Goal: Task Accomplishment & Management: Complete application form

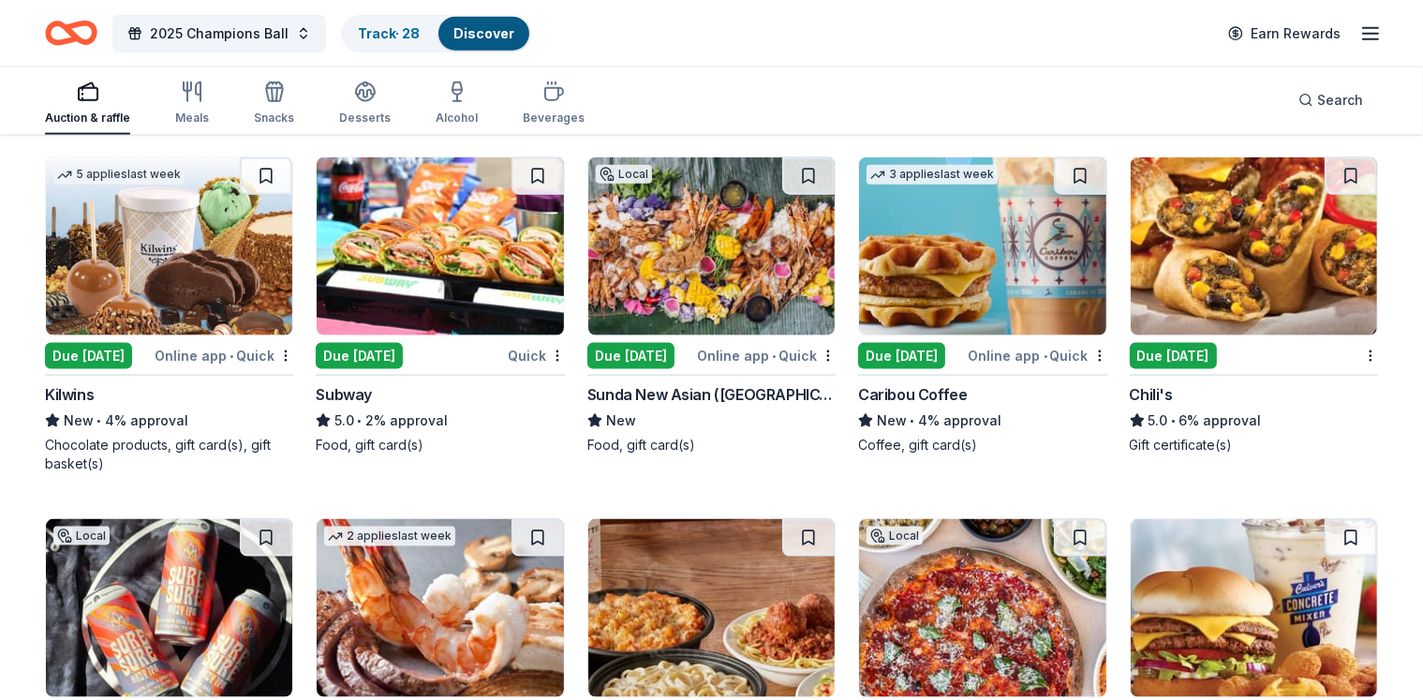
scroll to position [9480, 0]
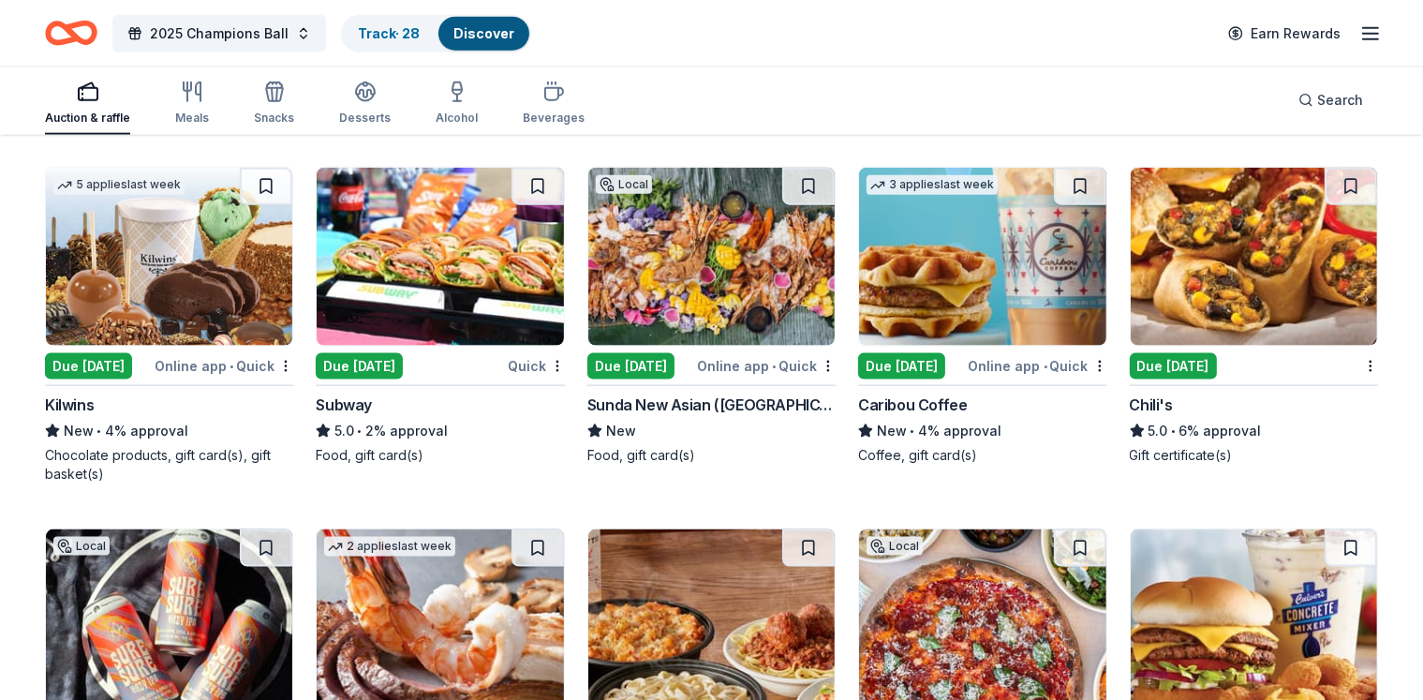
scroll to position [9467, 0]
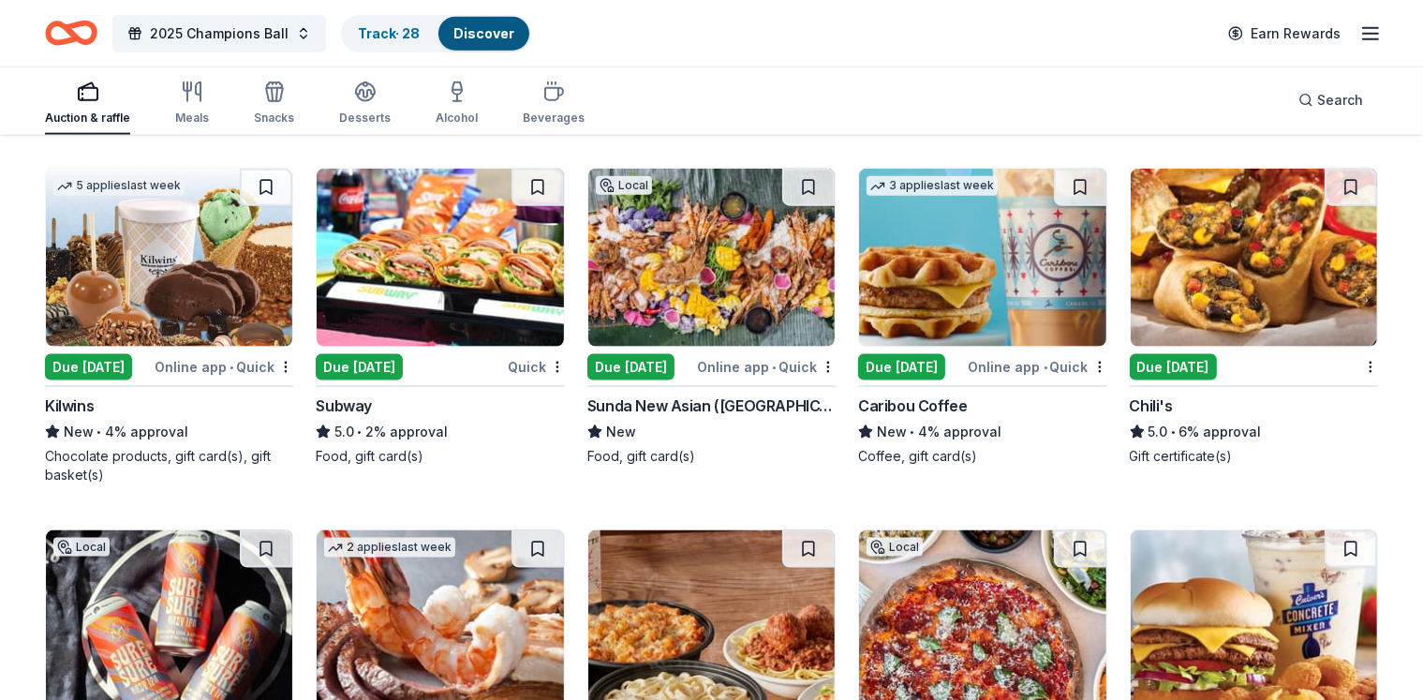
click at [721, 248] on img at bounding box center [711, 258] width 246 height 178
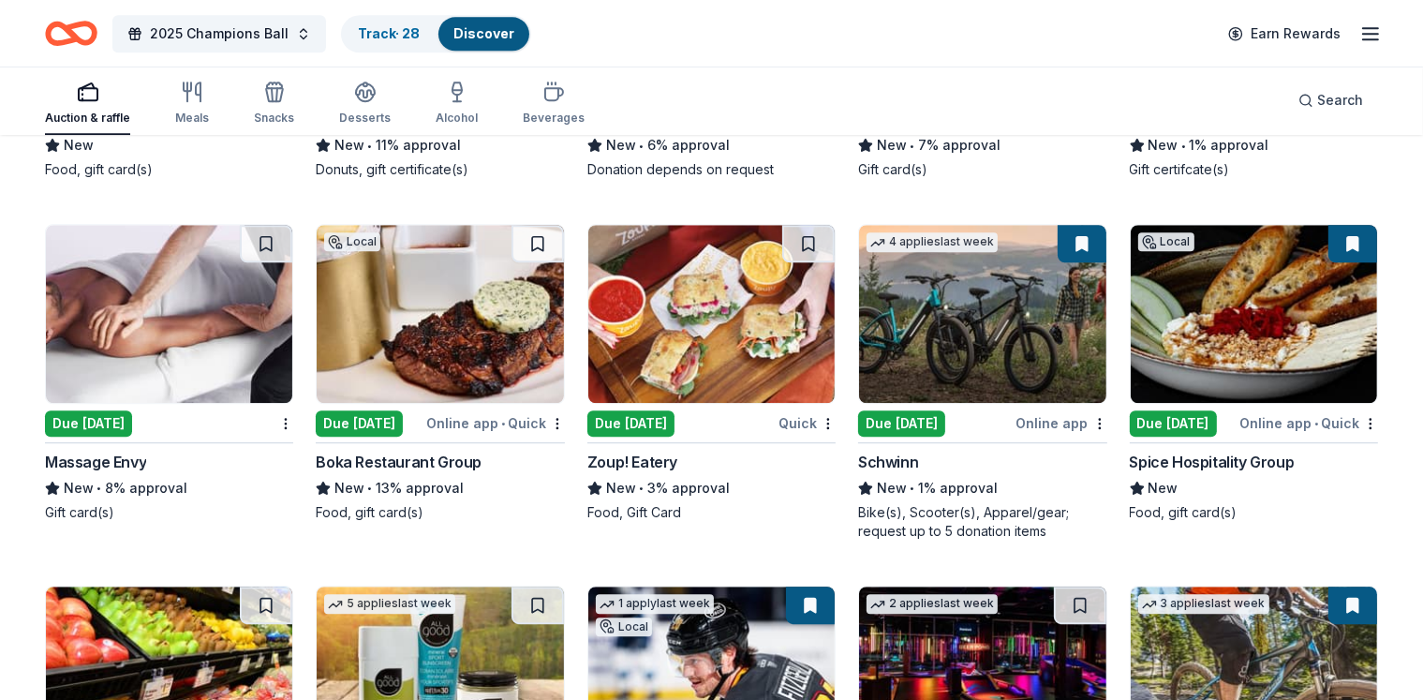
scroll to position [12227, 0]
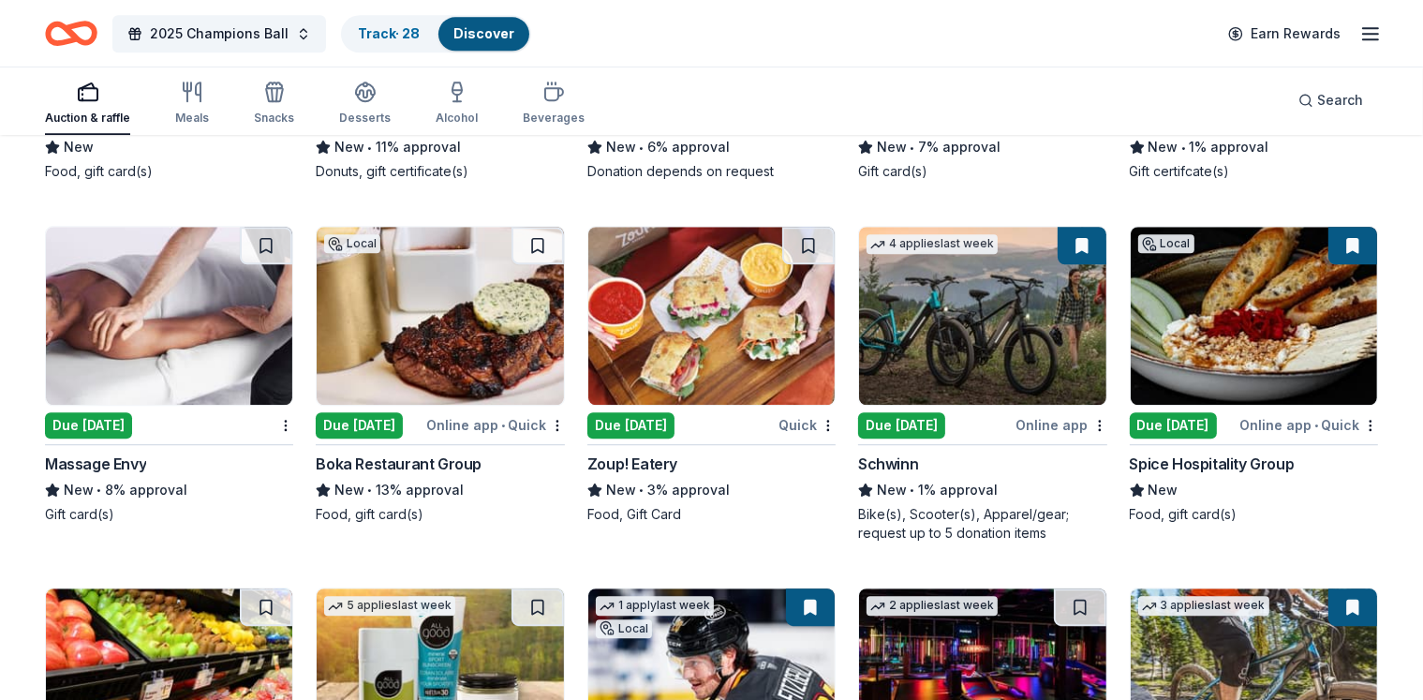
click at [222, 311] on img at bounding box center [169, 316] width 246 height 178
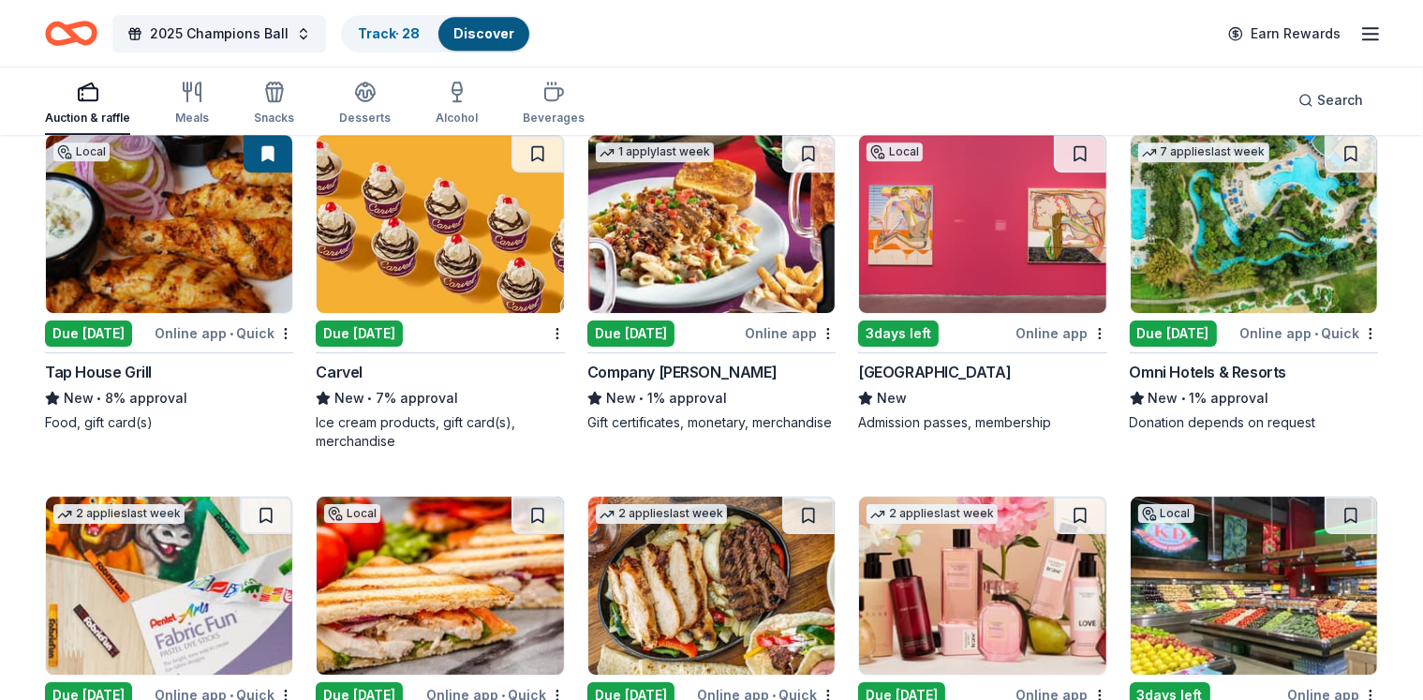
scroll to position [13000, 0]
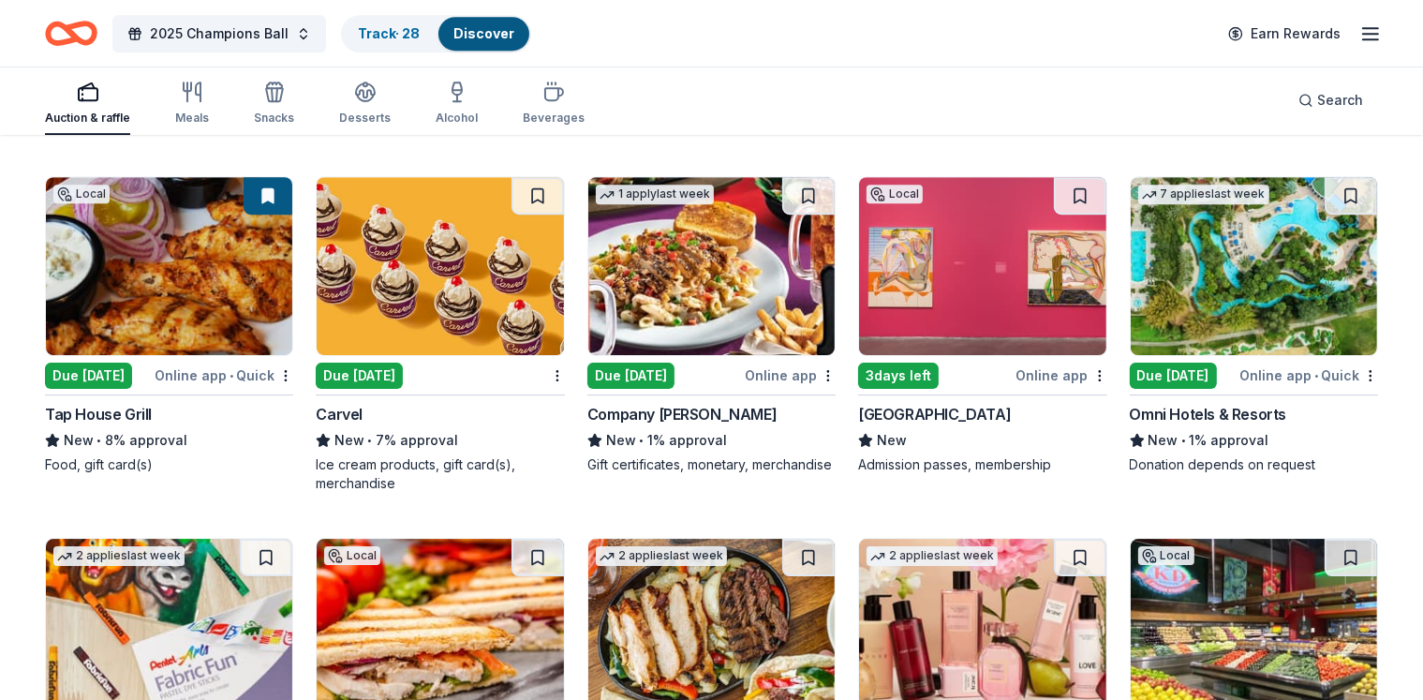
click at [954, 254] on img at bounding box center [982, 266] width 246 height 178
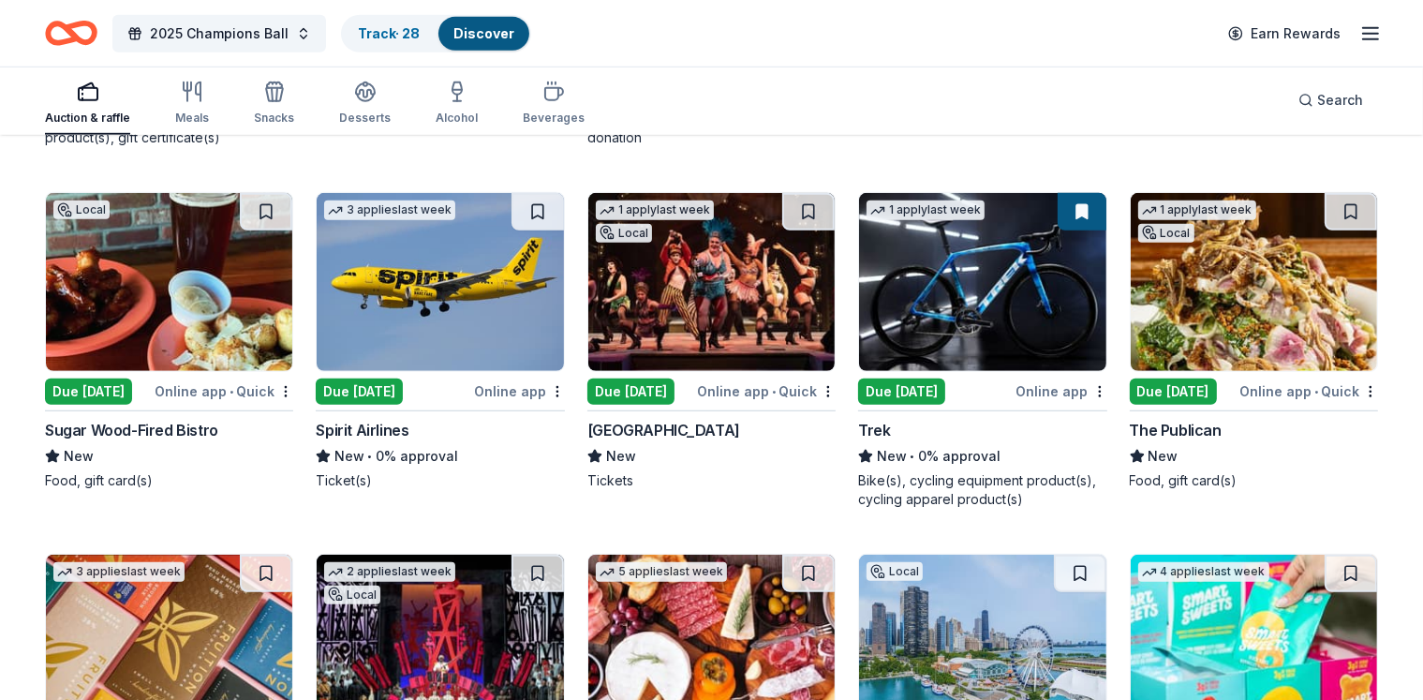
scroll to position [15442, 0]
click at [461, 267] on img at bounding box center [440, 281] width 246 height 178
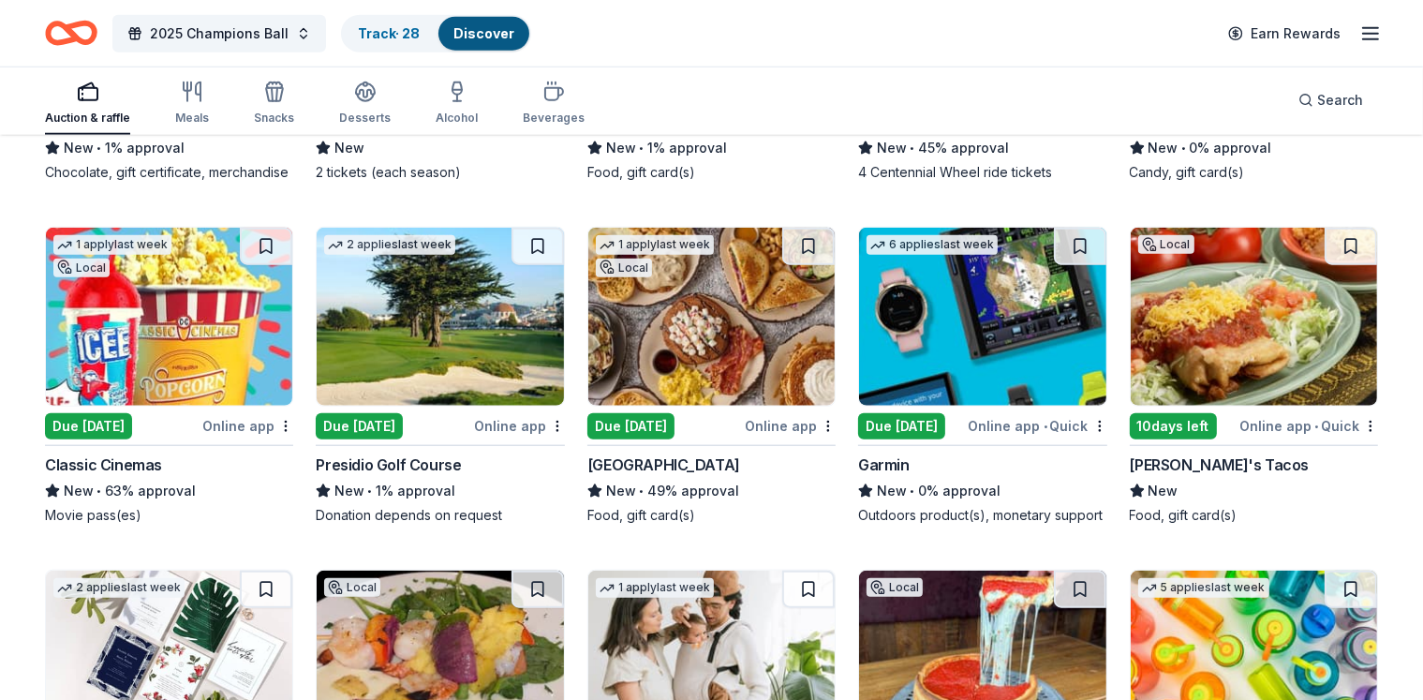
scroll to position [16114, 0]
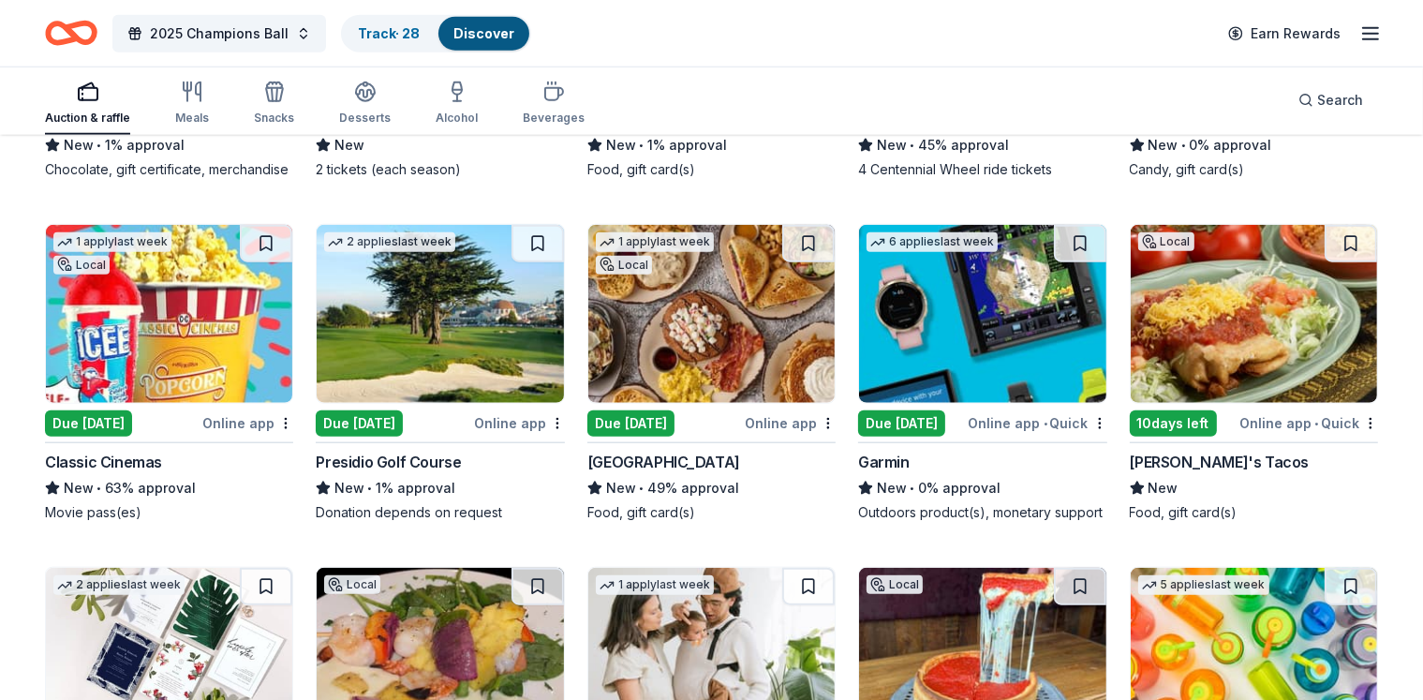
click at [427, 355] on img at bounding box center [440, 314] width 246 height 178
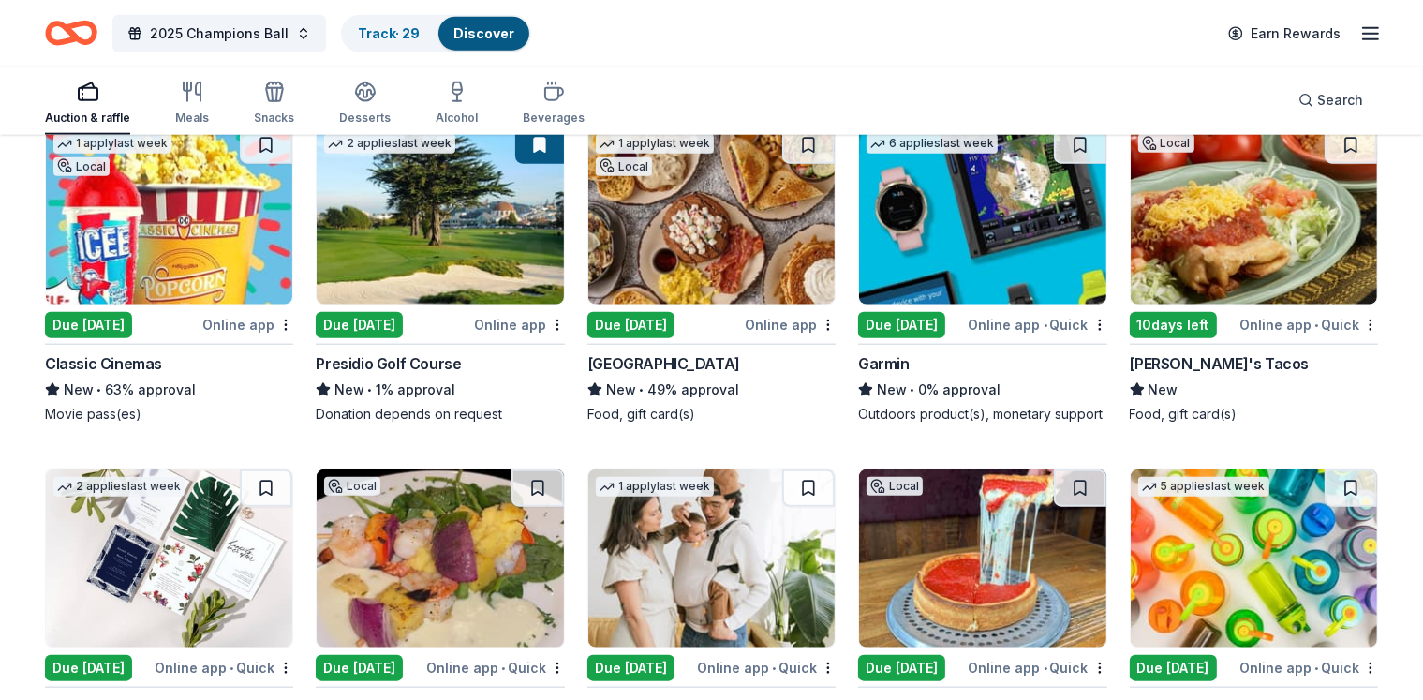
scroll to position [16213, 0]
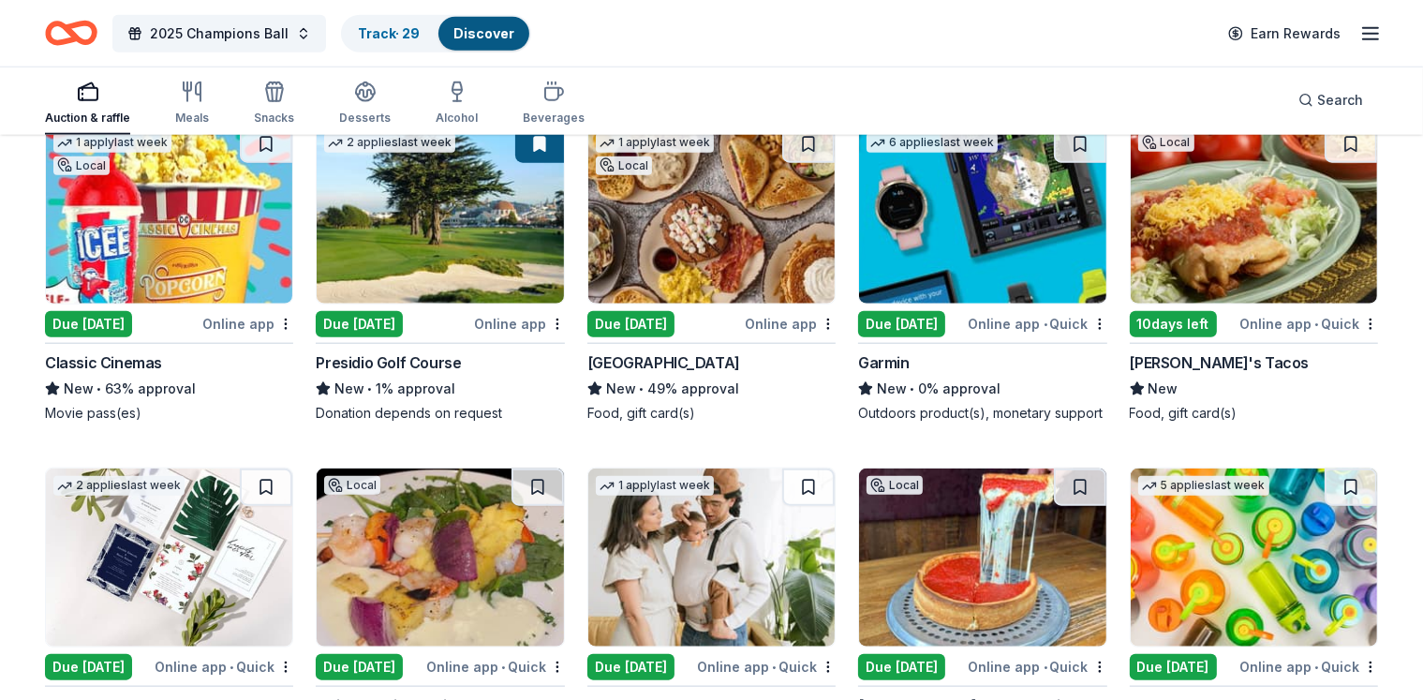
click at [937, 289] on img at bounding box center [982, 215] width 246 height 178
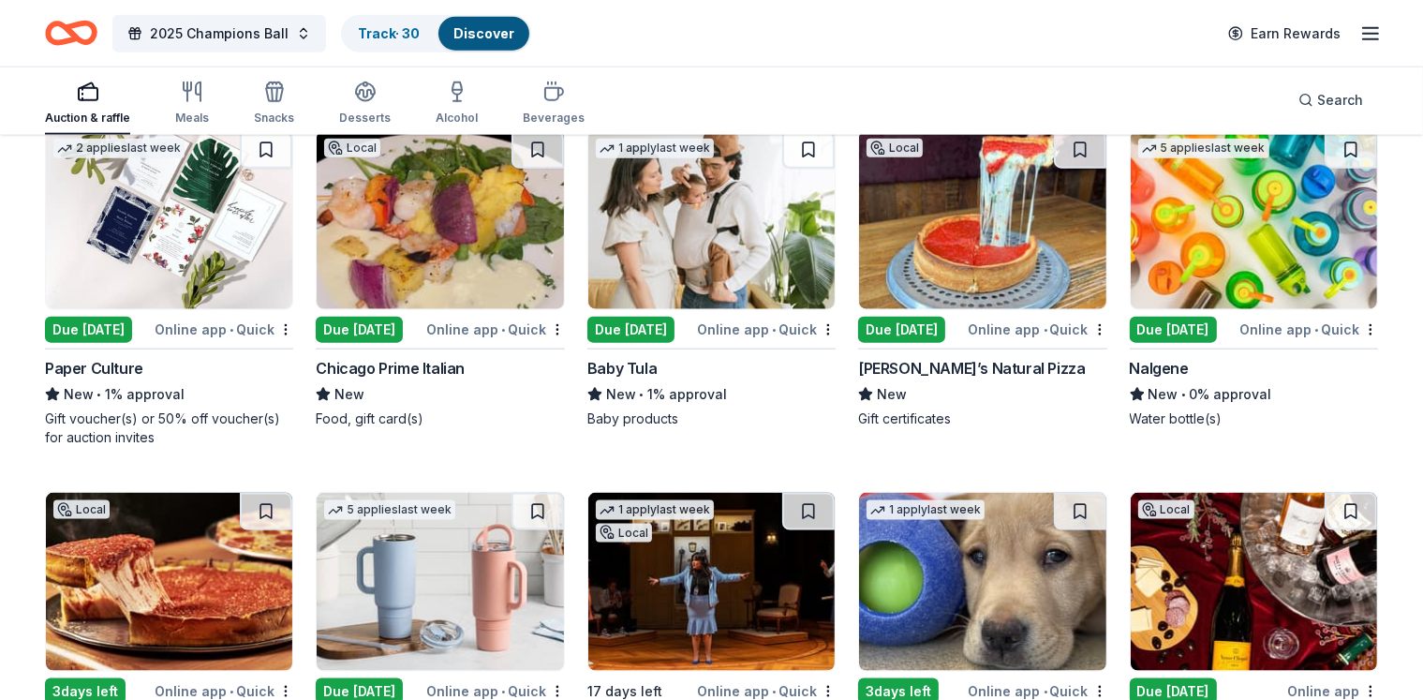
scroll to position [16553, 0]
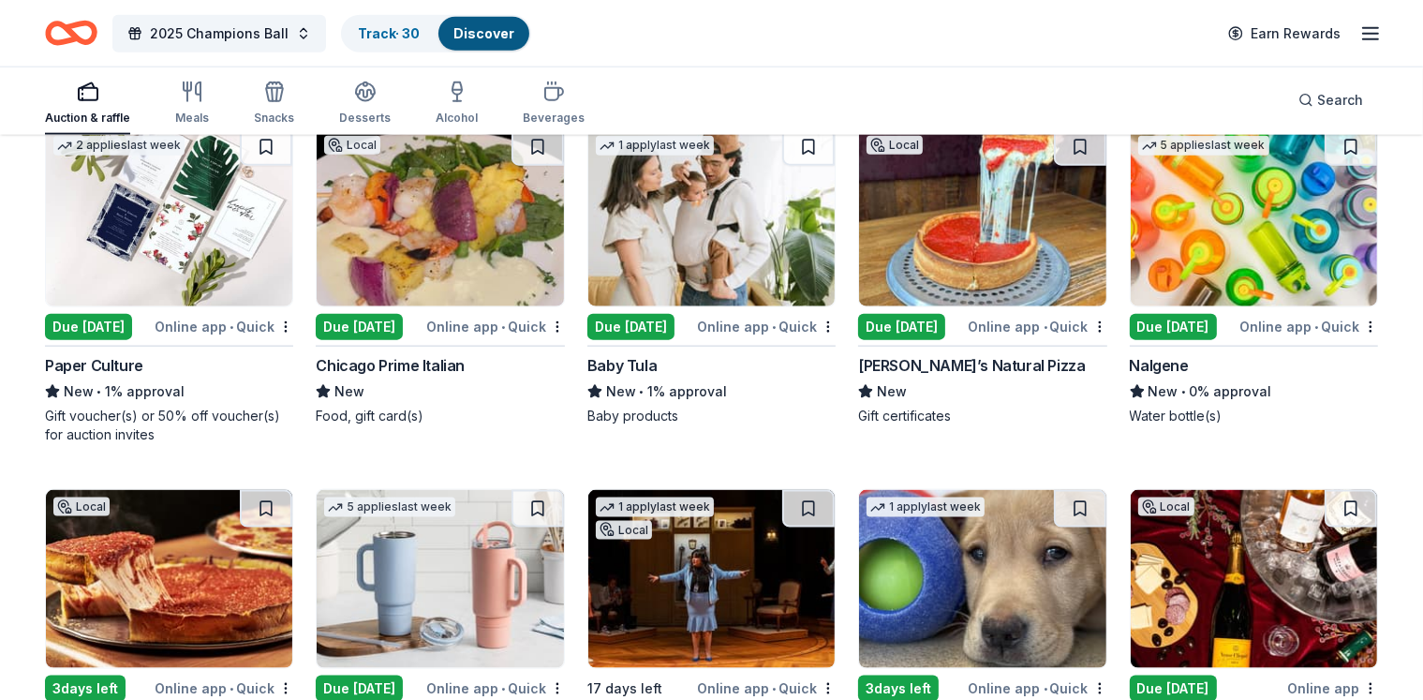
click at [416, 223] on img at bounding box center [440, 217] width 246 height 178
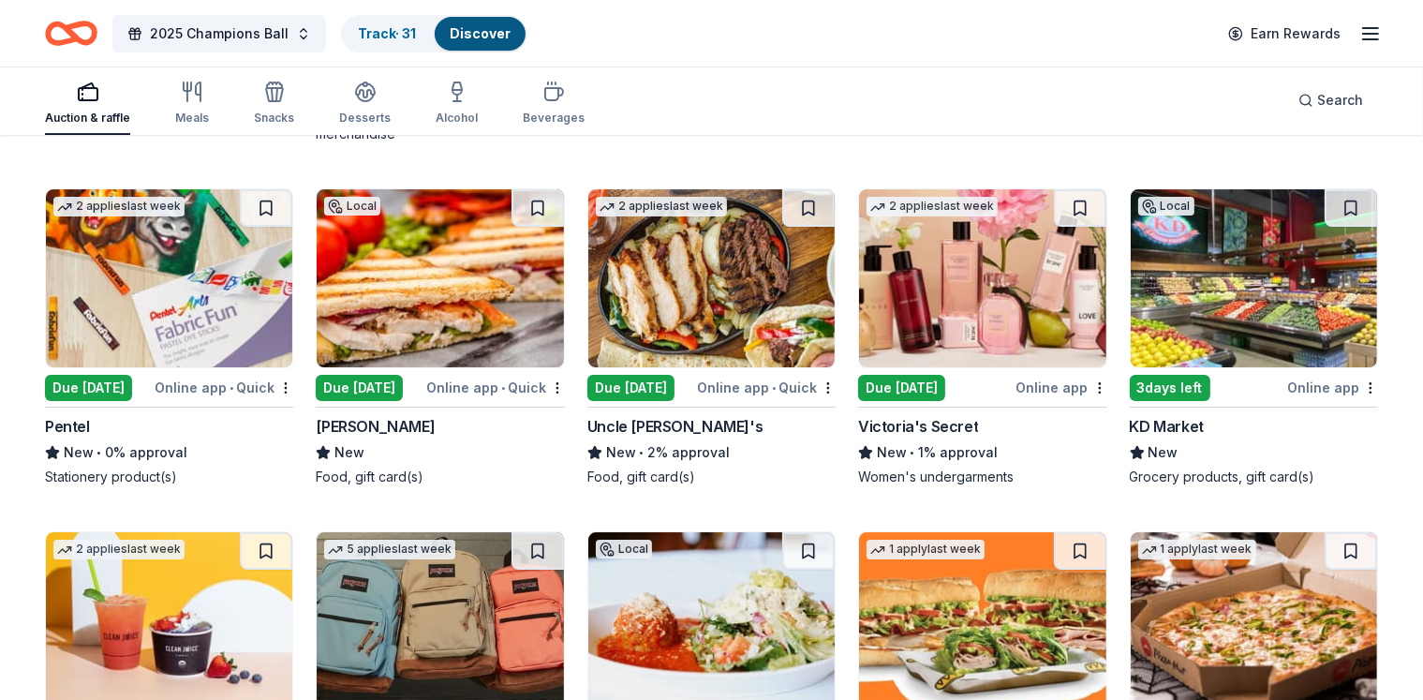
scroll to position [13342, 0]
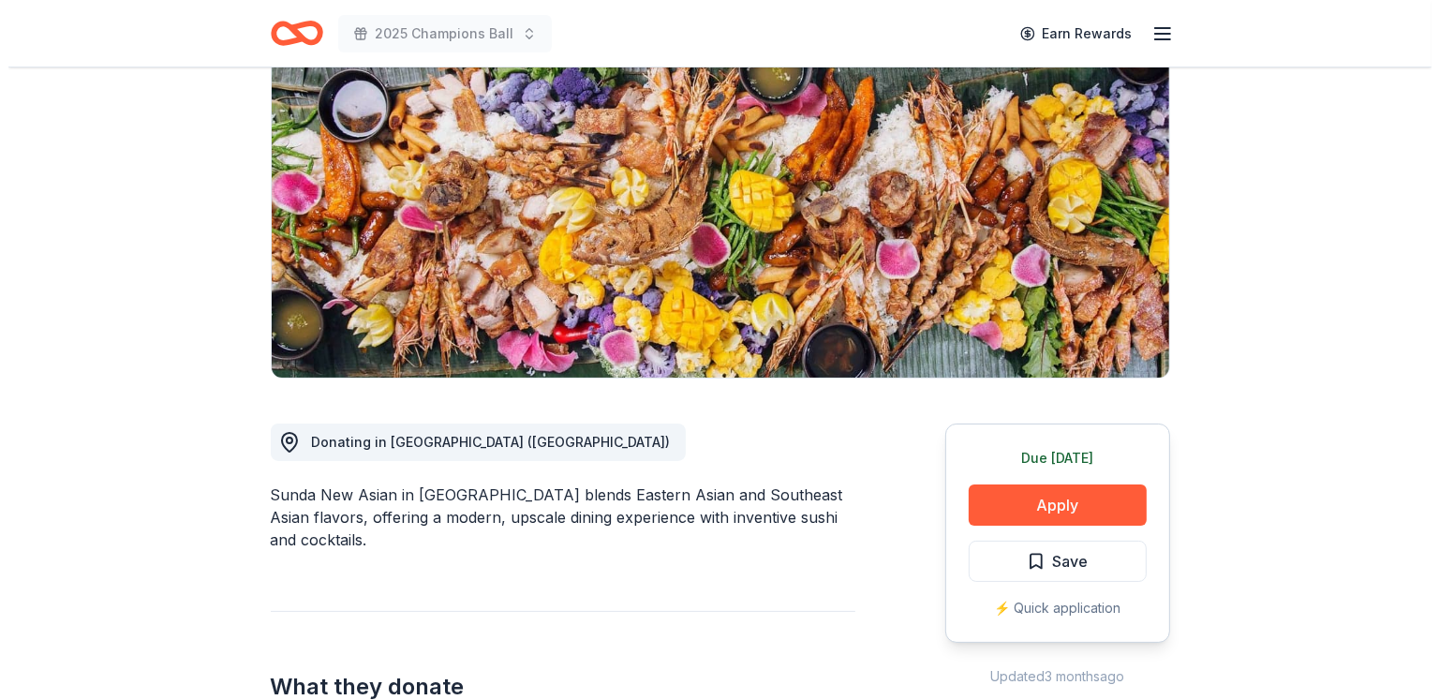
scroll to position [214, 0]
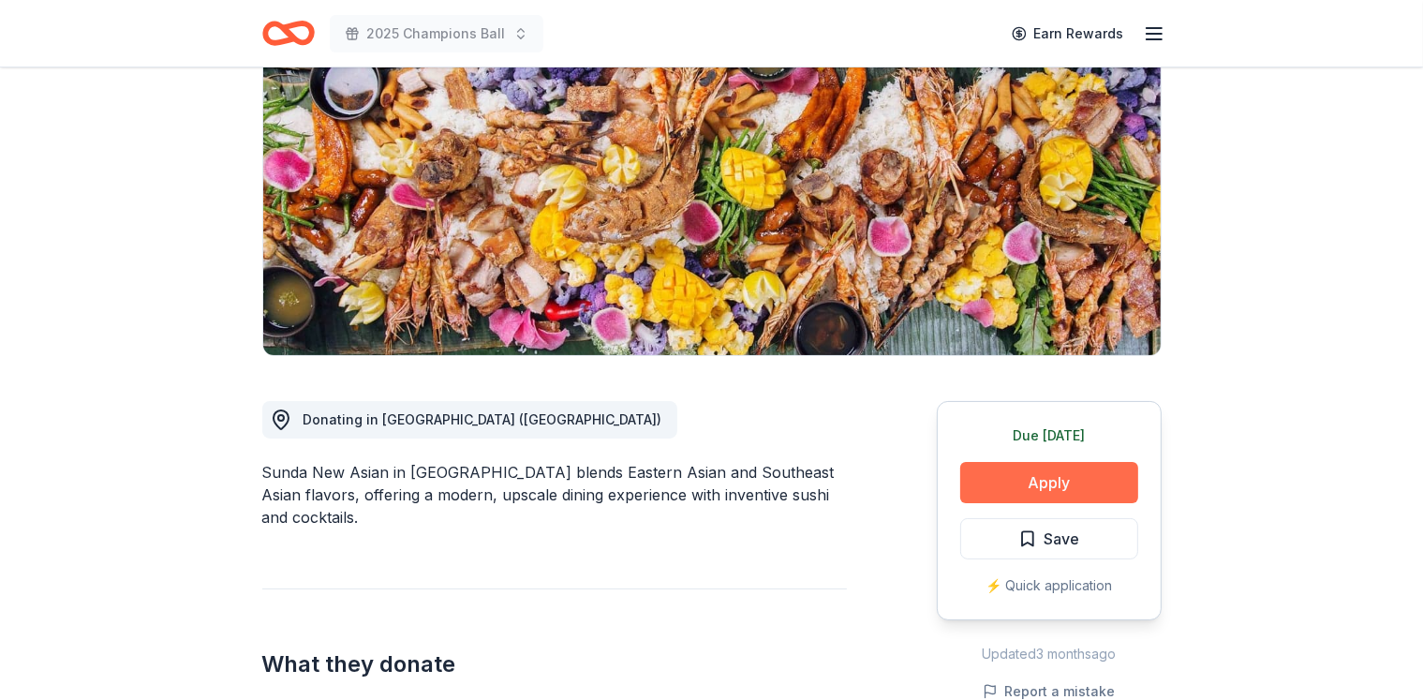
click at [1069, 468] on button "Apply" at bounding box center [1049, 482] width 178 height 41
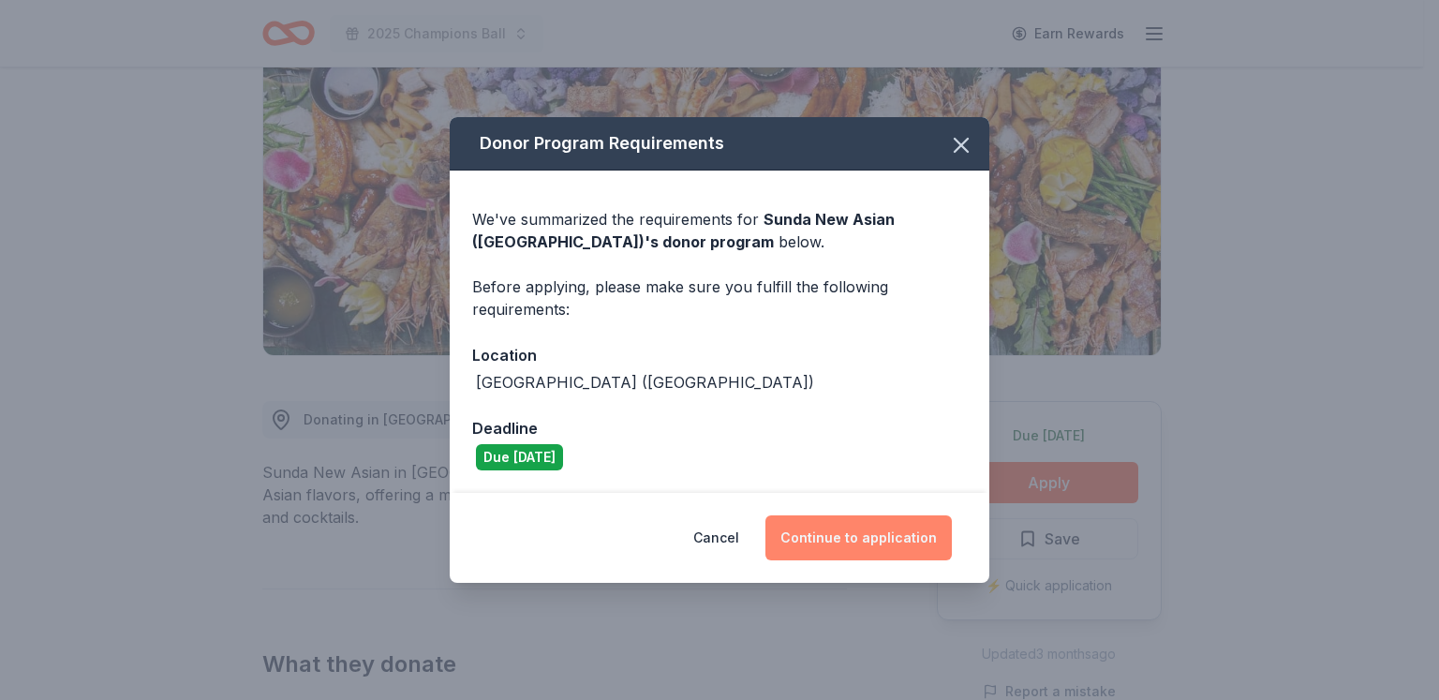
click at [830, 529] on button "Continue to application" at bounding box center [858, 537] width 186 height 45
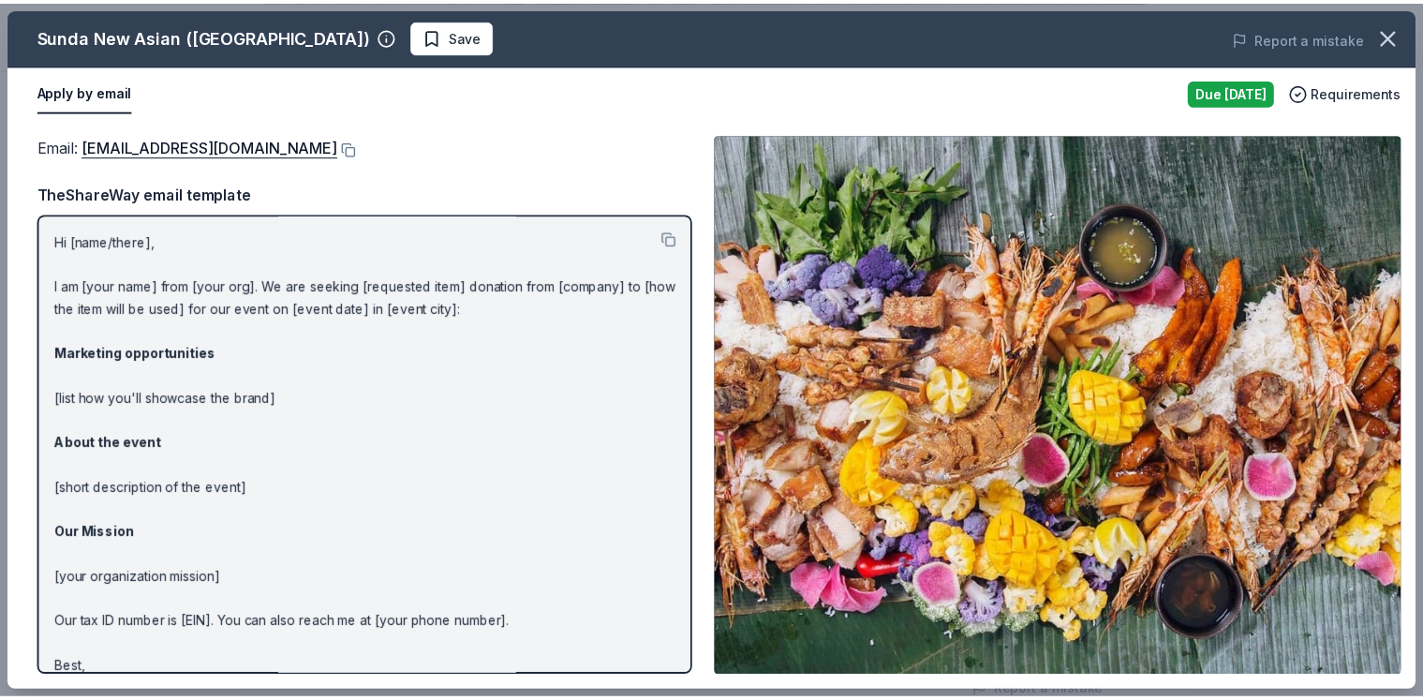
scroll to position [63, 0]
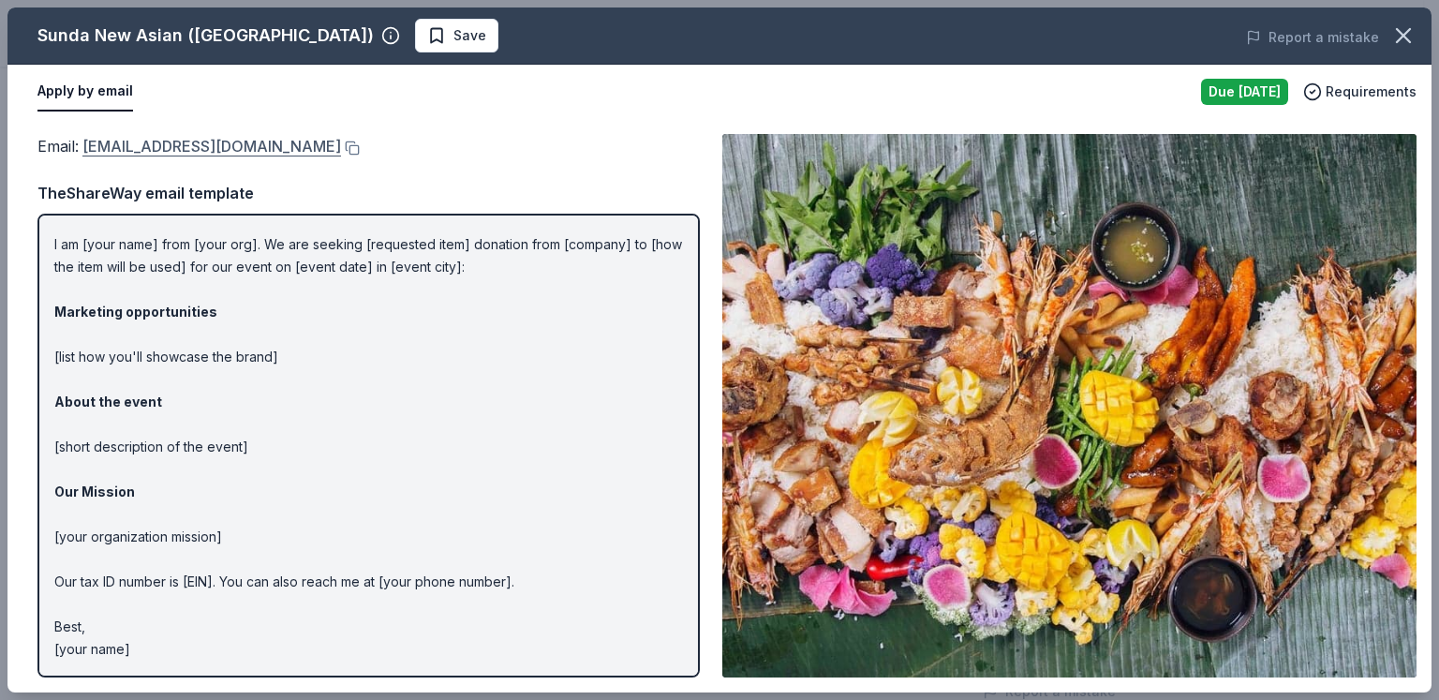
click at [223, 143] on link "chicago@sundanewasian.com" at bounding box center [211, 146] width 259 height 24
click at [1394, 46] on icon "button" at bounding box center [1403, 35] width 26 height 26
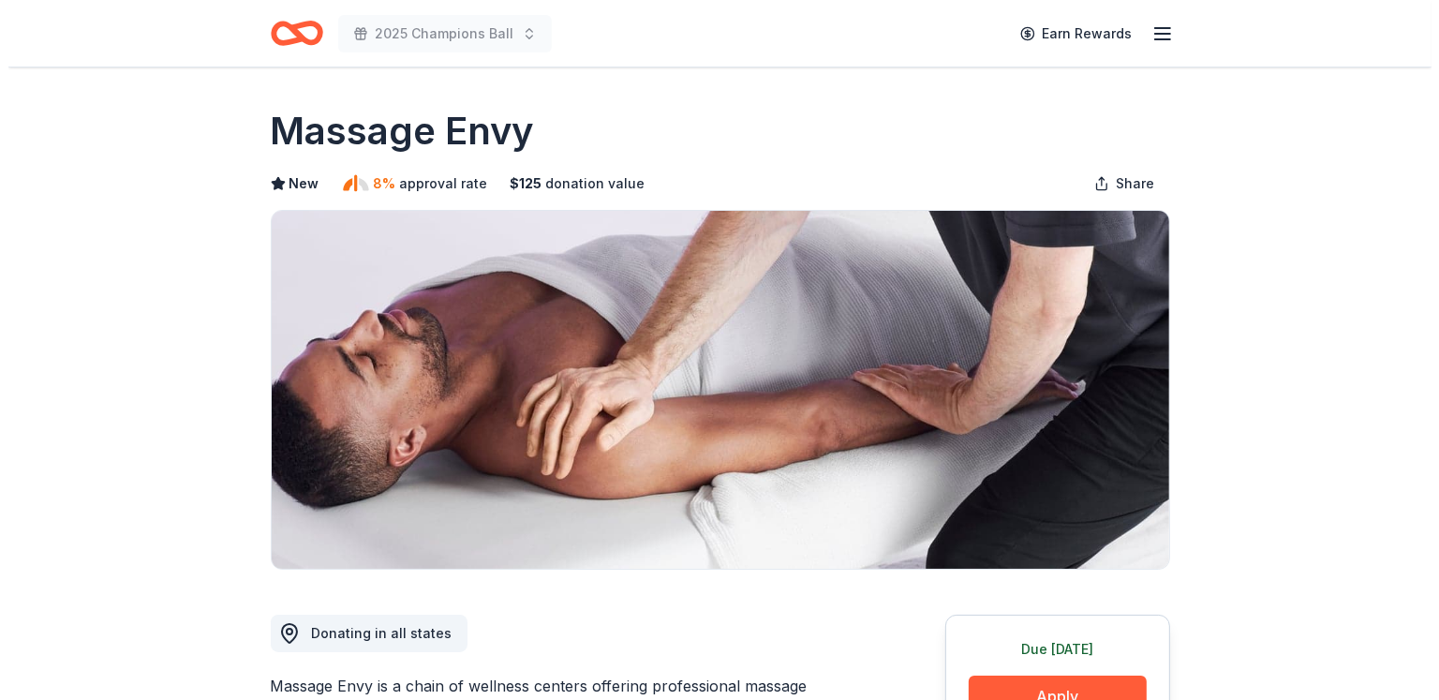
scroll to position [247, 0]
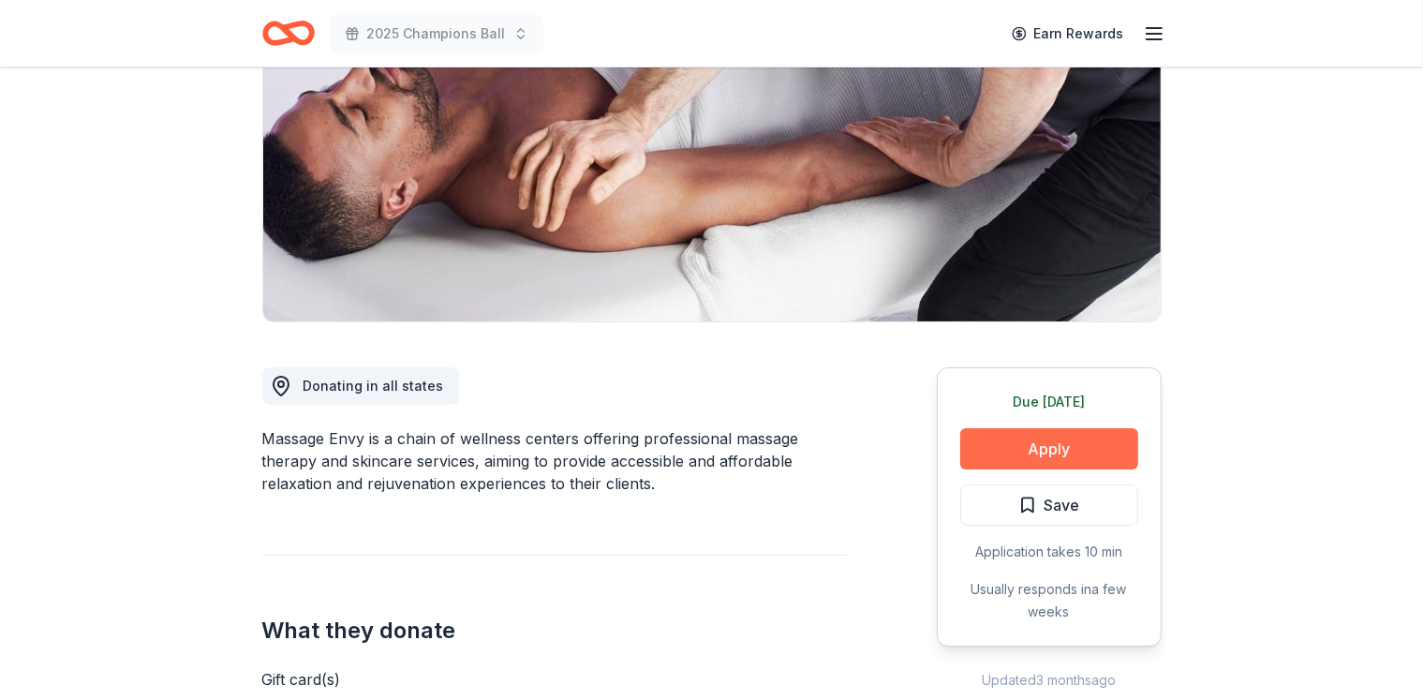
click at [1028, 439] on button "Apply" at bounding box center [1049, 448] width 178 height 41
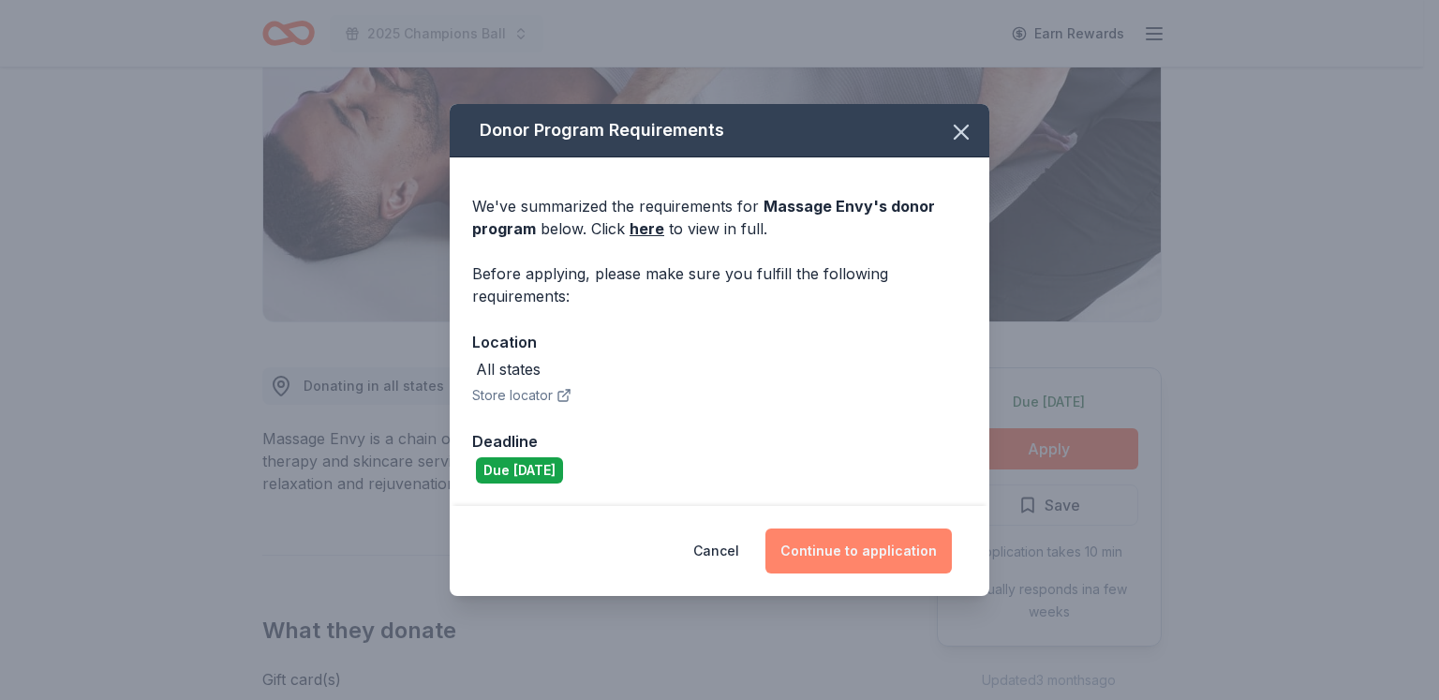
click at [846, 554] on button "Continue to application" at bounding box center [858, 550] width 186 height 45
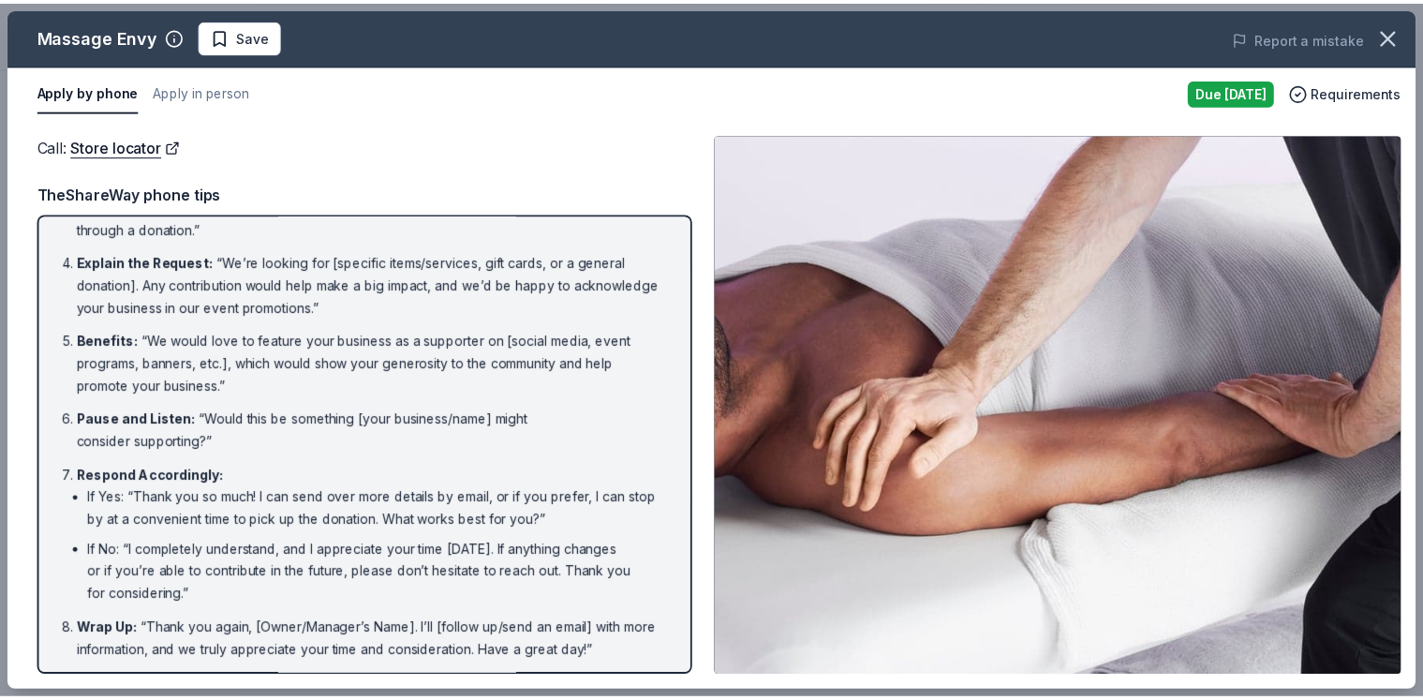
scroll to position [0, 0]
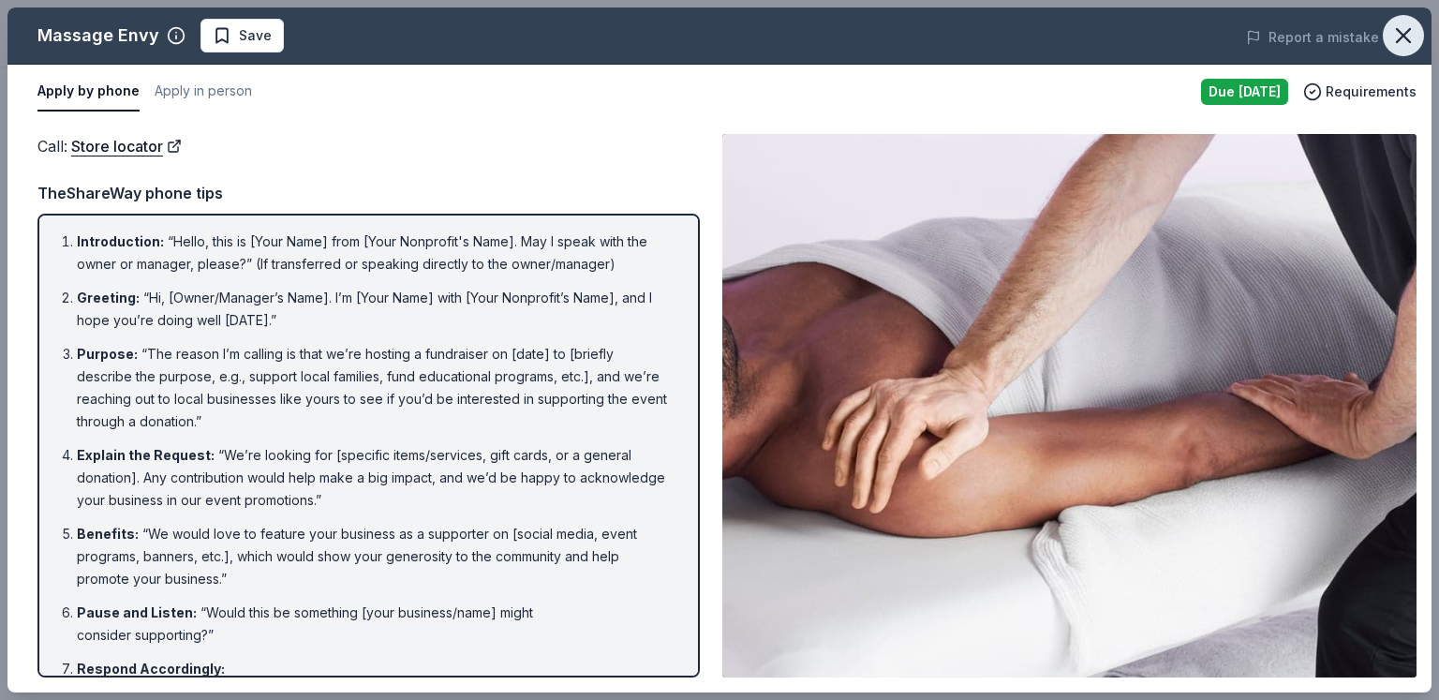
click at [1393, 36] on icon "button" at bounding box center [1403, 35] width 26 height 26
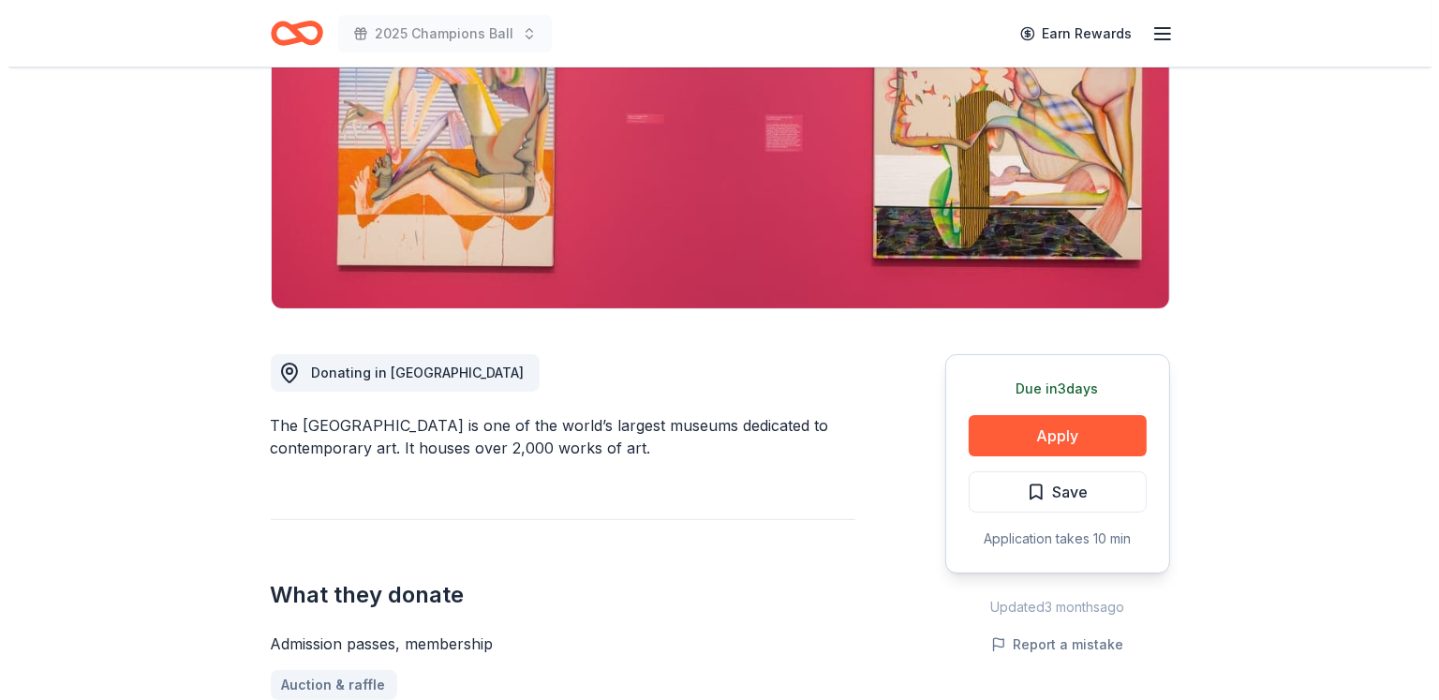
scroll to position [264, 0]
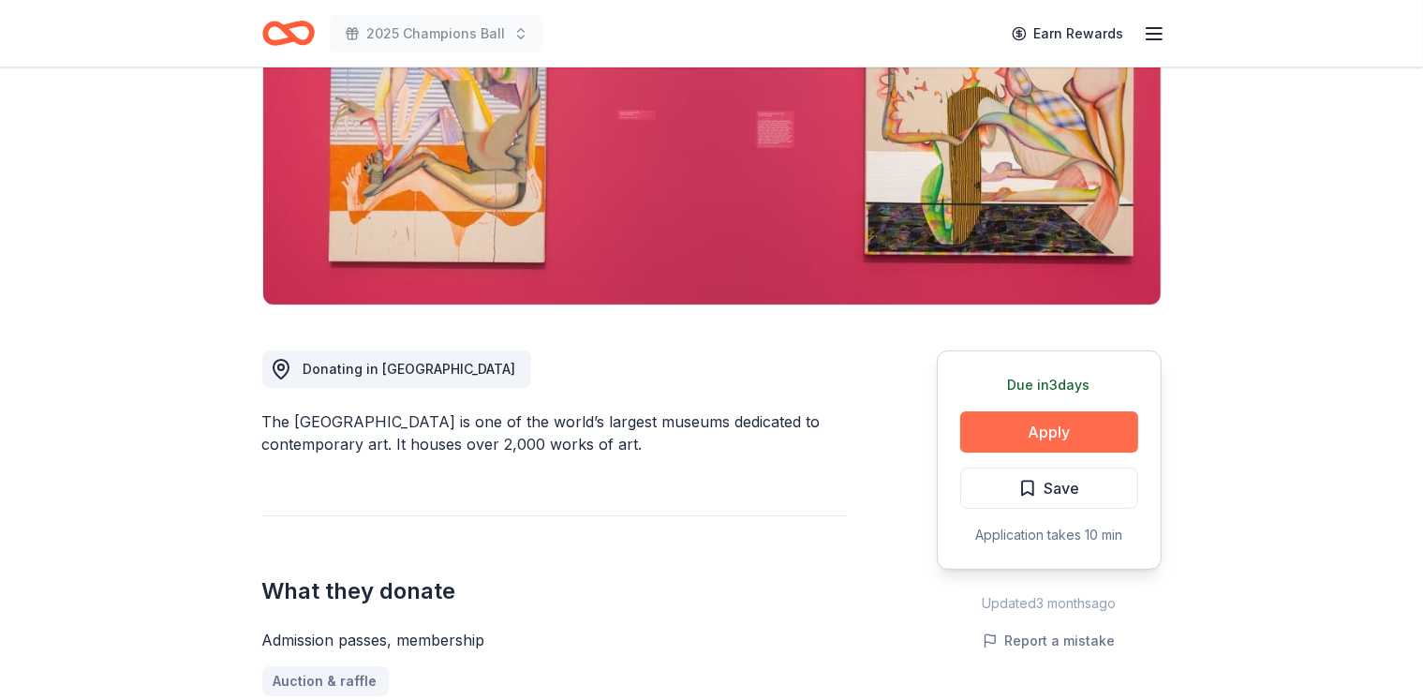
click at [1049, 417] on button "Apply" at bounding box center [1049, 431] width 178 height 41
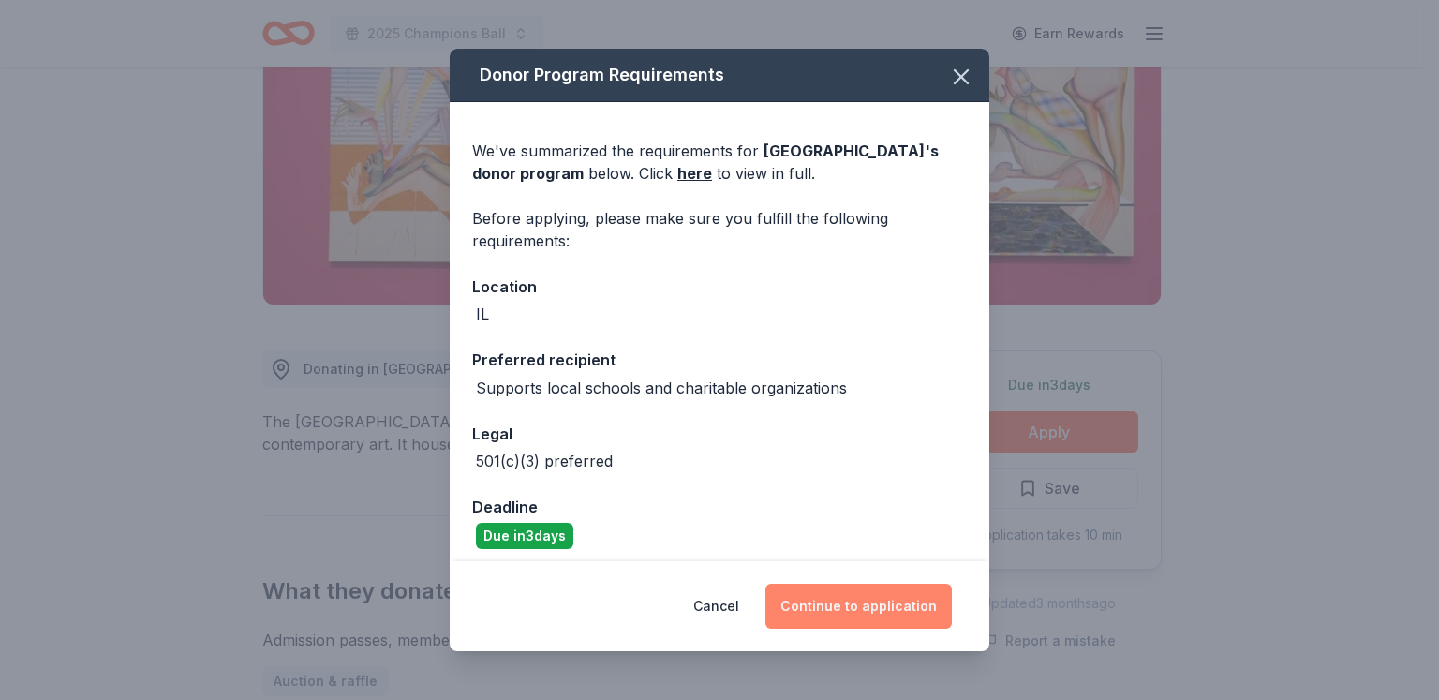
click at [821, 604] on button "Continue to application" at bounding box center [858, 606] width 186 height 45
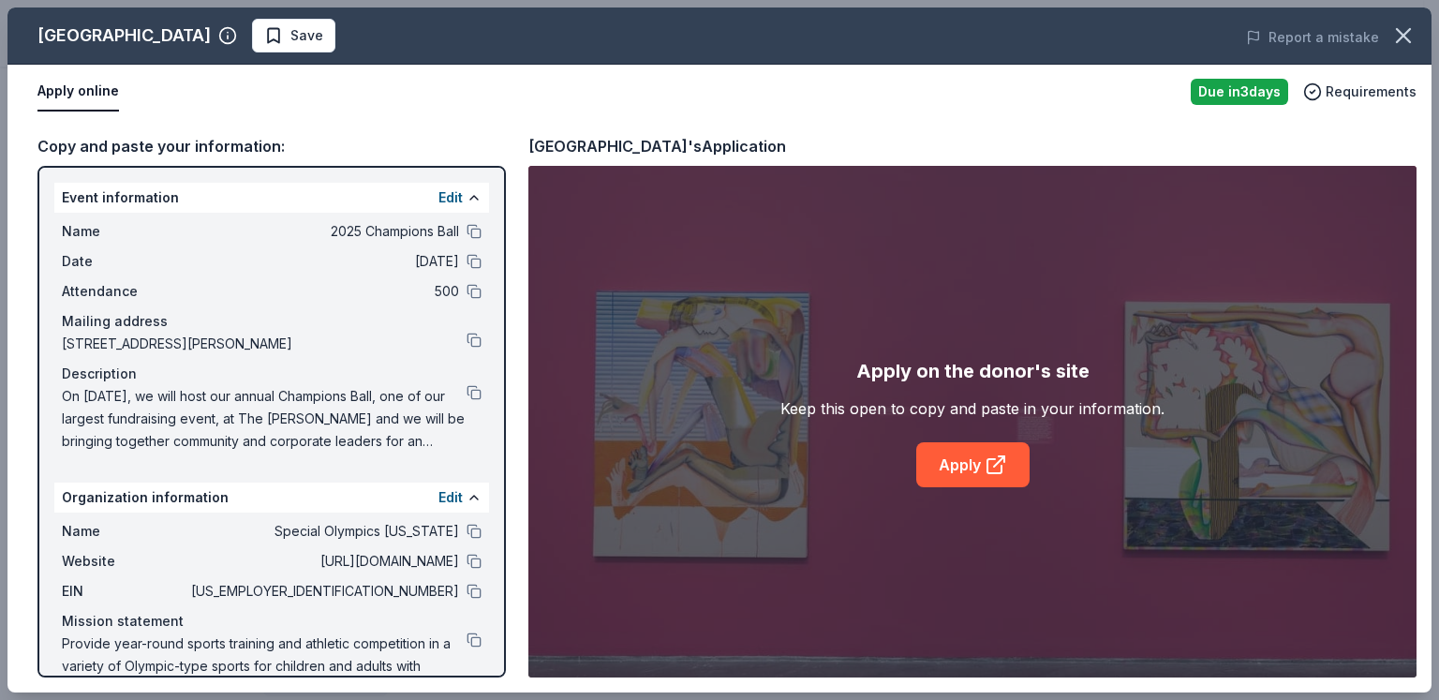
scroll to position [45, 0]
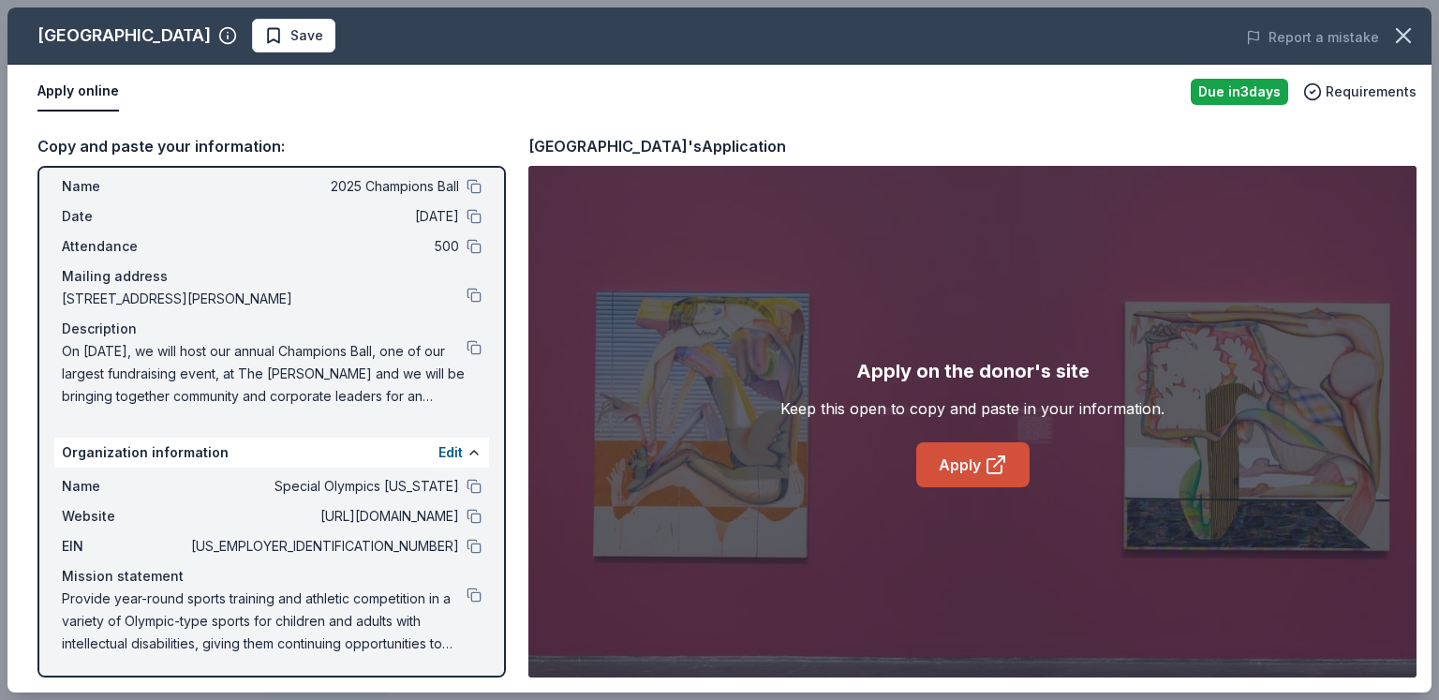
click at [949, 455] on link "Apply" at bounding box center [972, 464] width 113 height 45
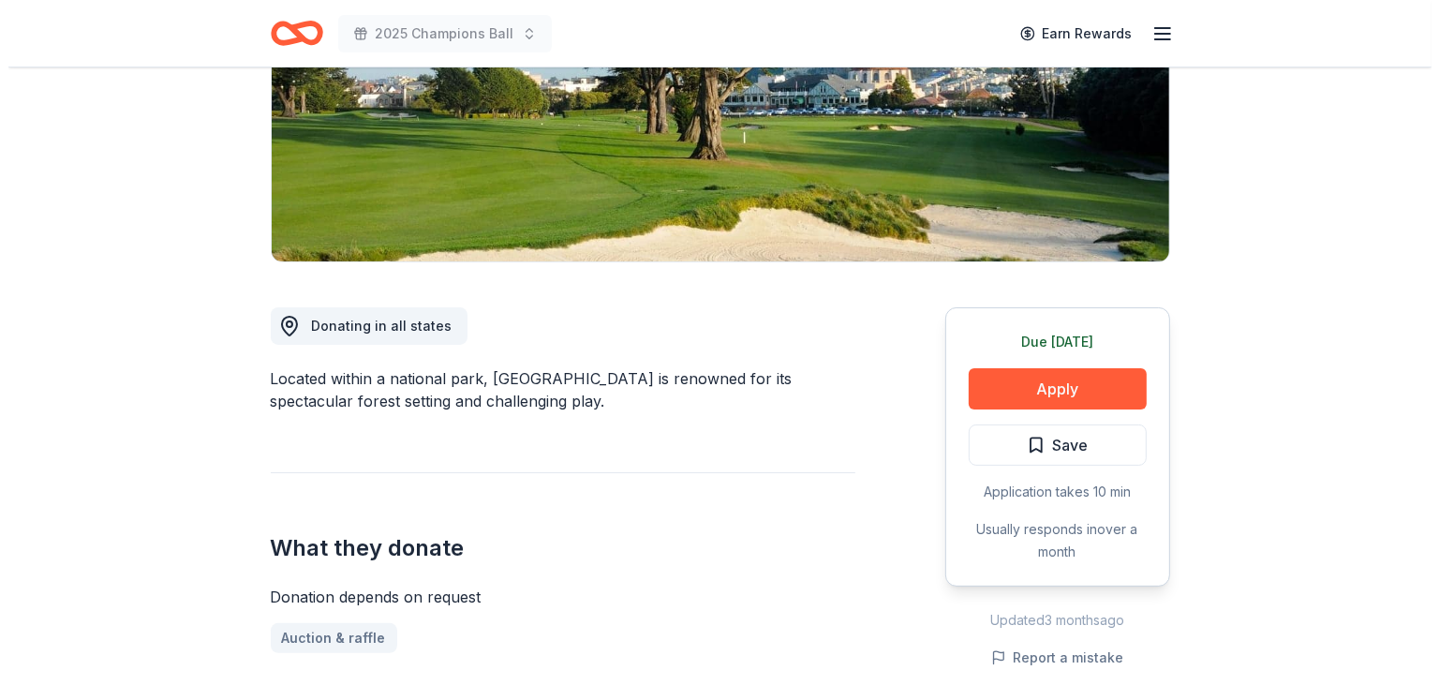
scroll to position [324, 0]
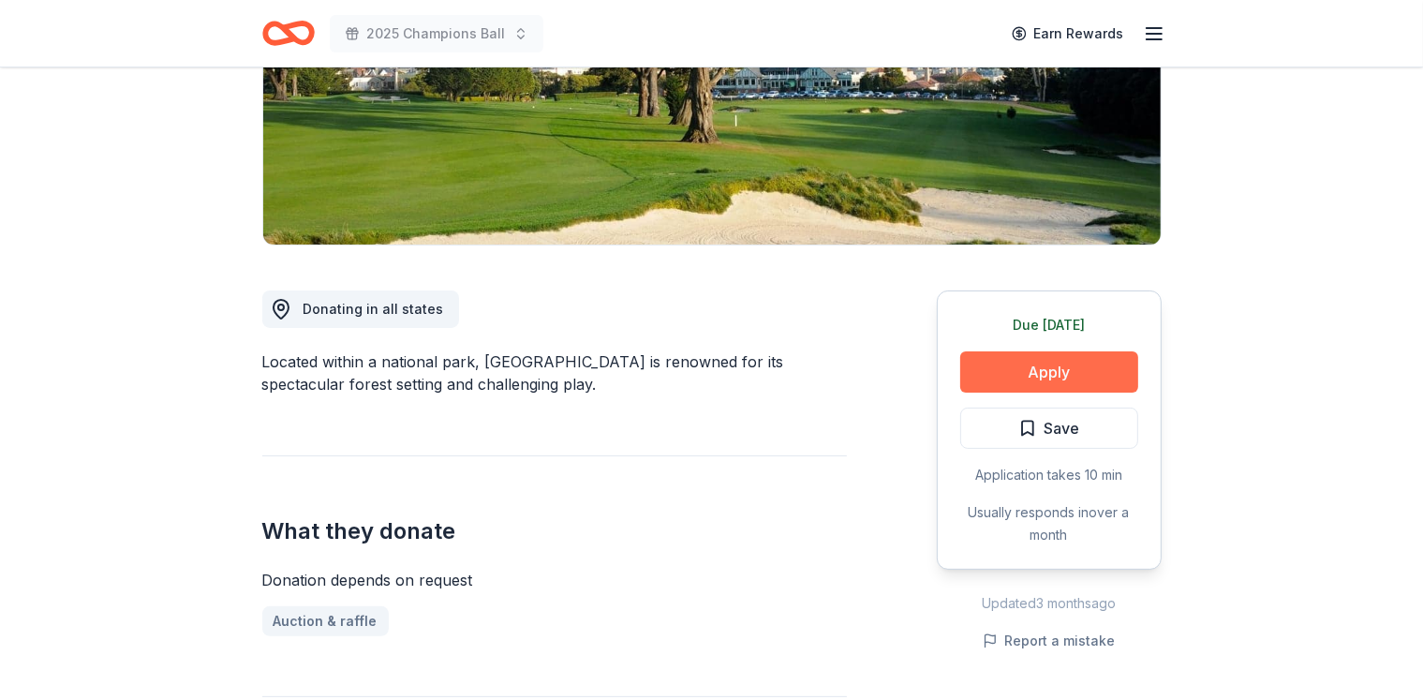
click at [1042, 369] on button "Apply" at bounding box center [1049, 371] width 178 height 41
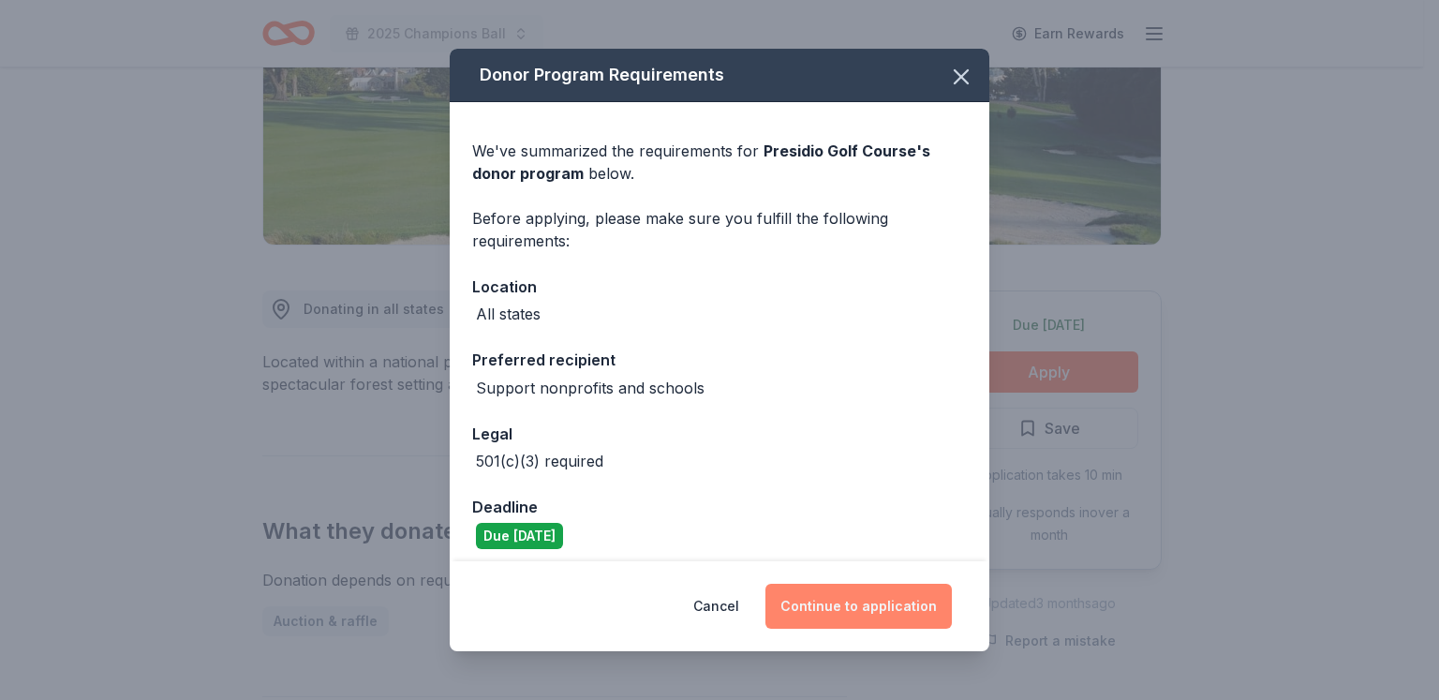
click at [866, 608] on button "Continue to application" at bounding box center [858, 606] width 186 height 45
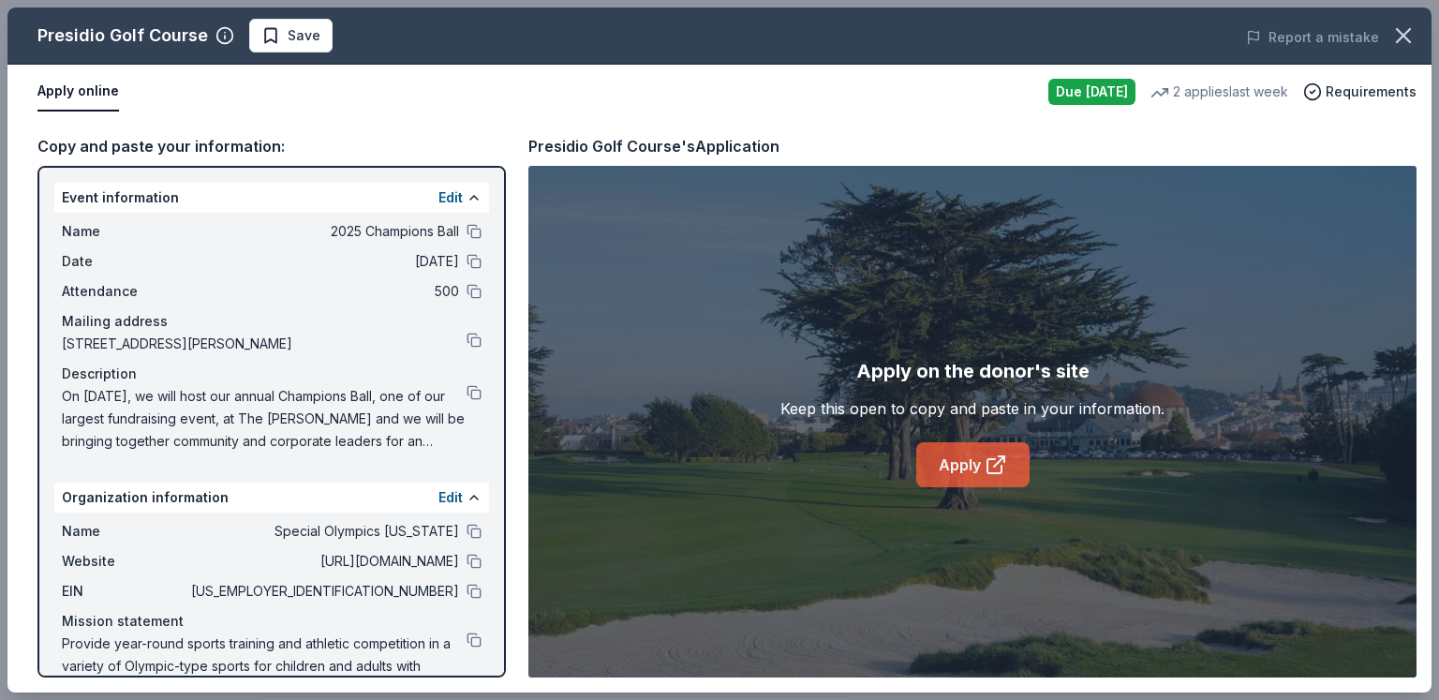
click at [985, 460] on icon at bounding box center [996, 464] width 22 height 22
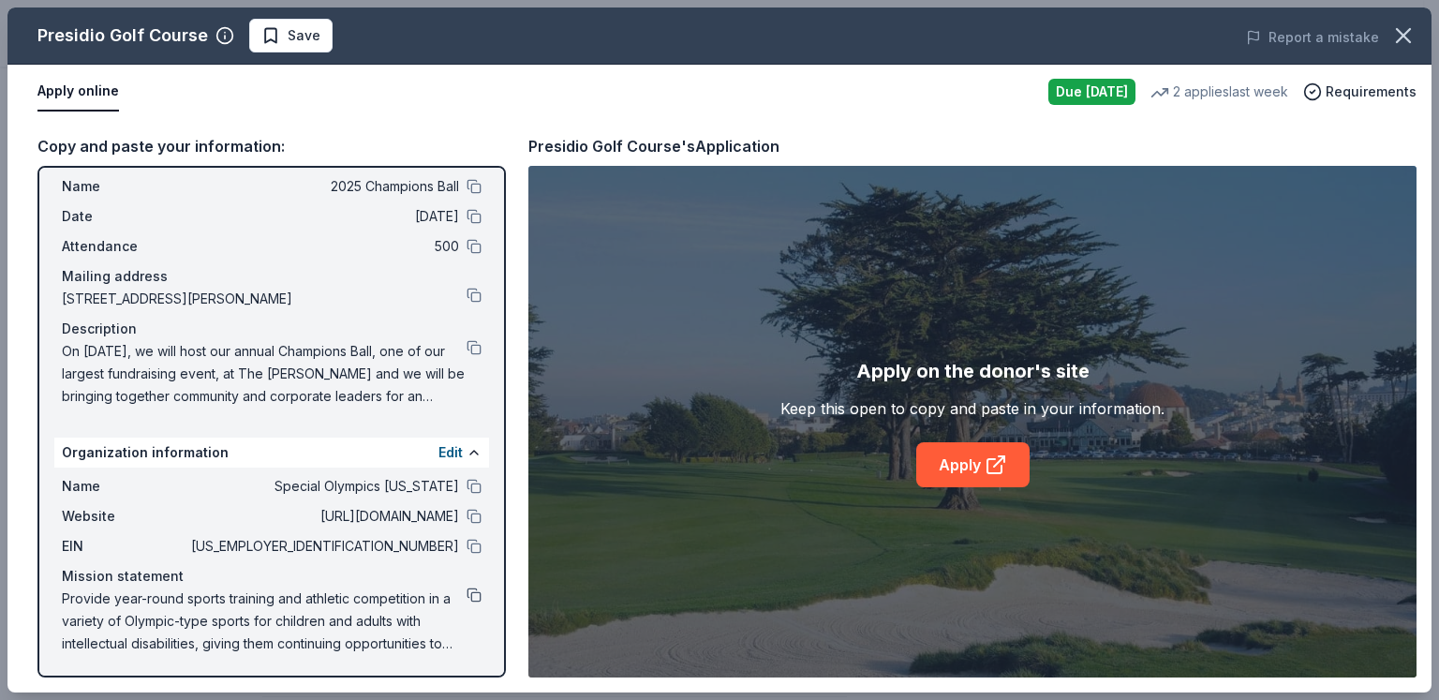
click at [467, 595] on button at bounding box center [474, 594] width 15 height 15
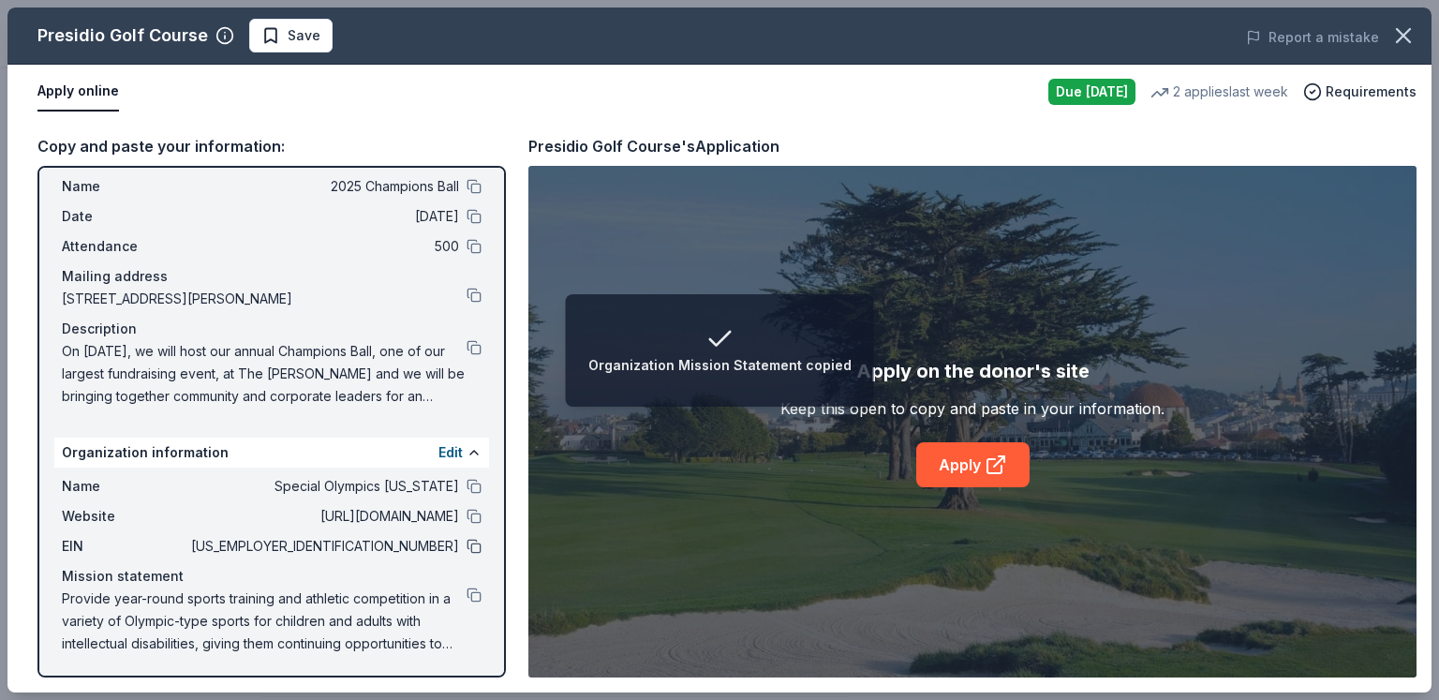
click at [467, 544] on button at bounding box center [474, 546] width 15 height 15
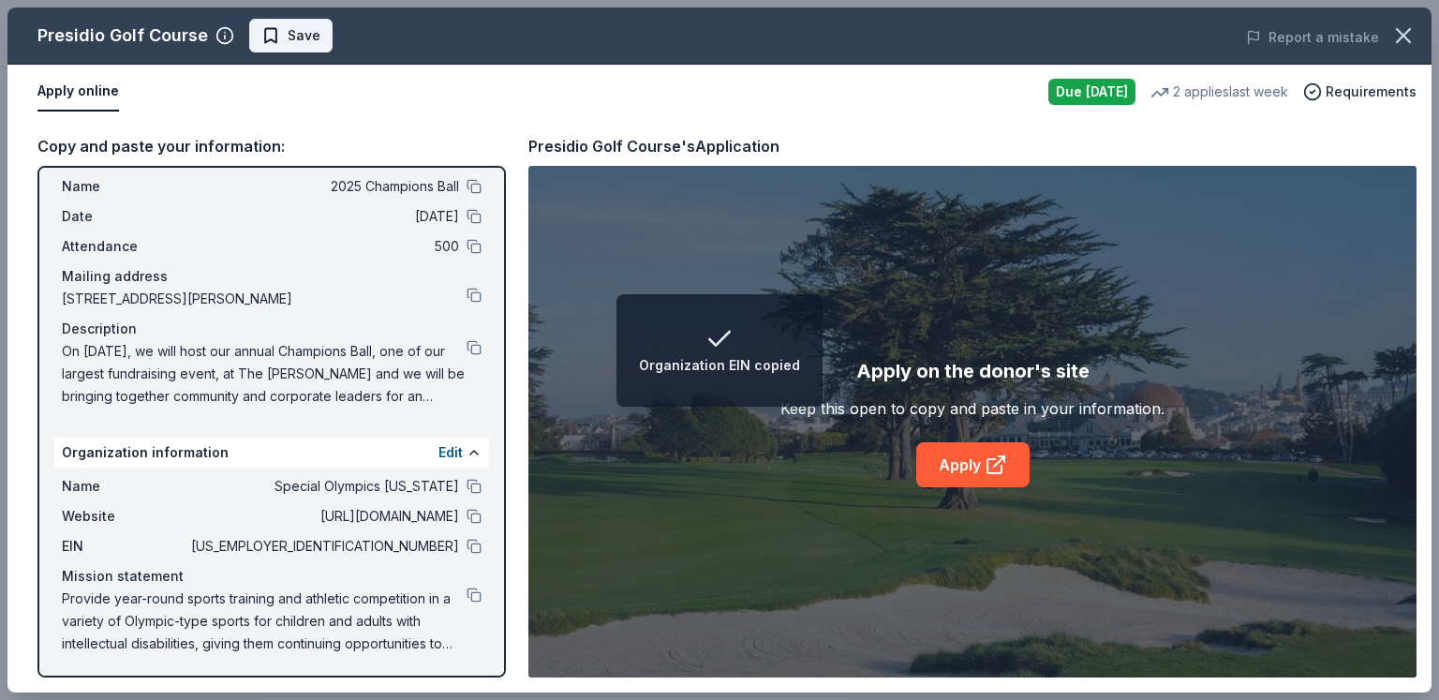
click at [274, 29] on span "Save" at bounding box center [290, 35] width 59 height 22
click at [319, 46] on html "Organization EIN copied 2025 Champions Ball Earn Rewards Due tomorrow Share Pre…" at bounding box center [719, 26] width 1439 height 700
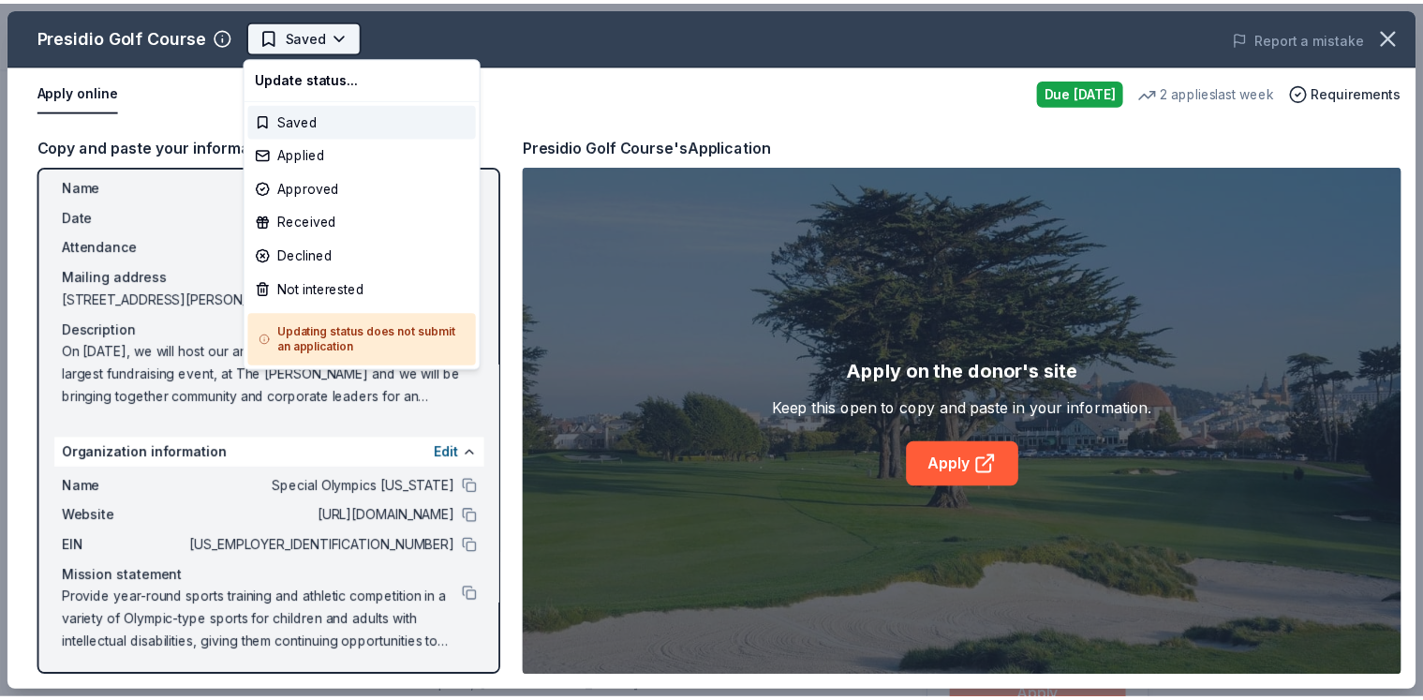
scroll to position [0, 0]
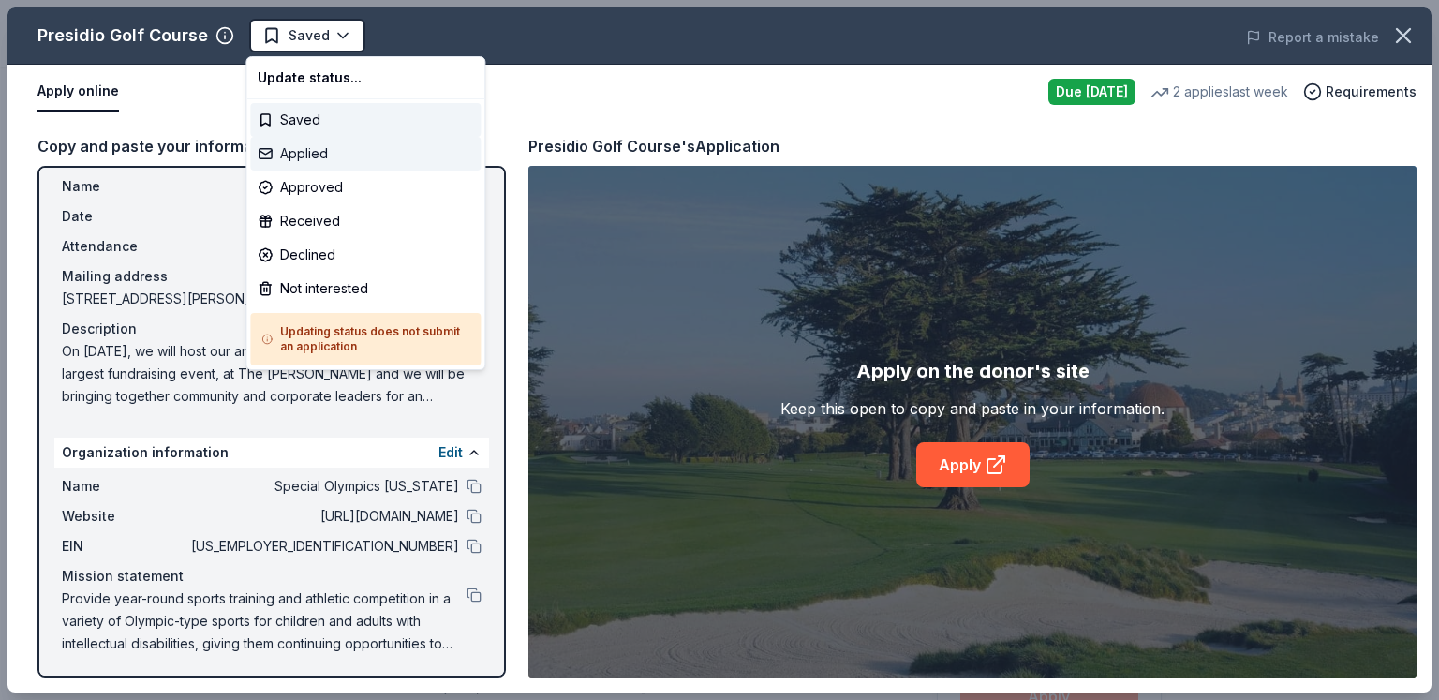
click at [316, 153] on div "Applied" at bounding box center [365, 154] width 230 height 34
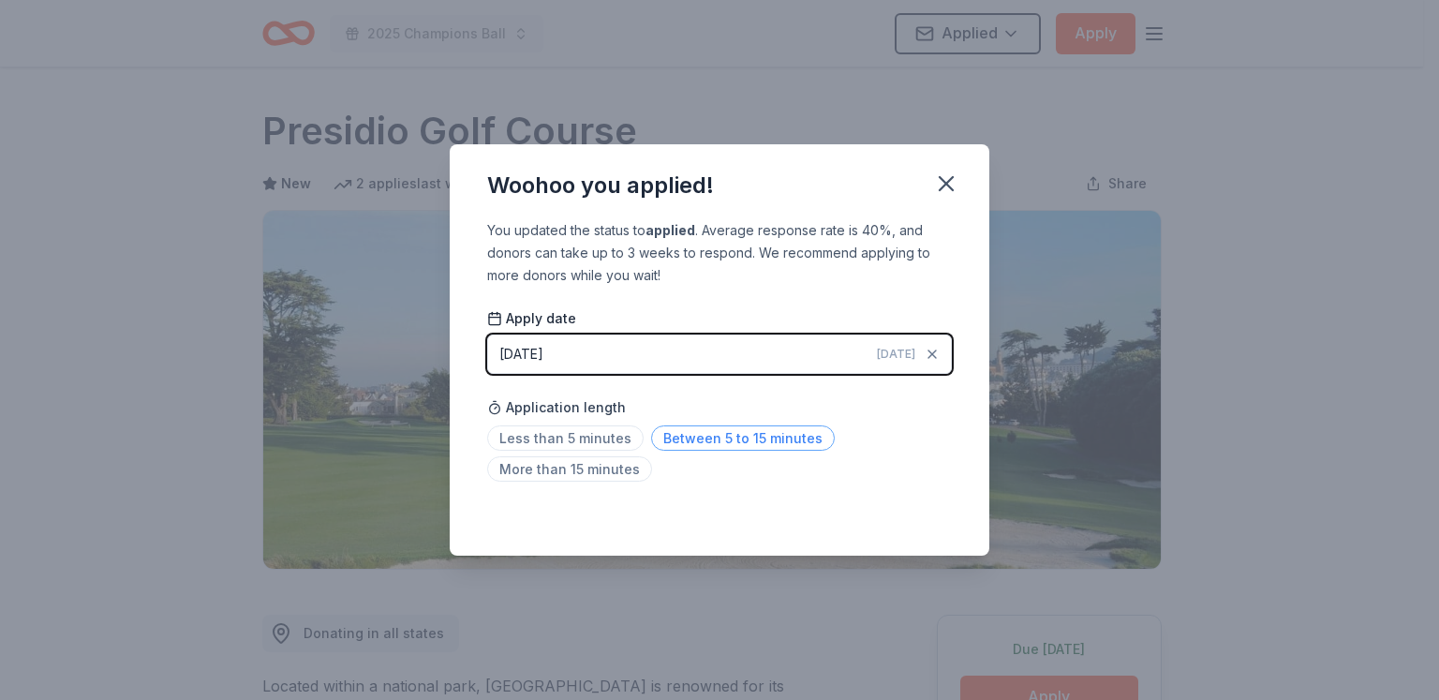
click at [698, 437] on span "Between 5 to 15 minutes" at bounding box center [743, 437] width 184 height 25
click at [938, 189] on icon "button" at bounding box center [946, 184] width 26 height 26
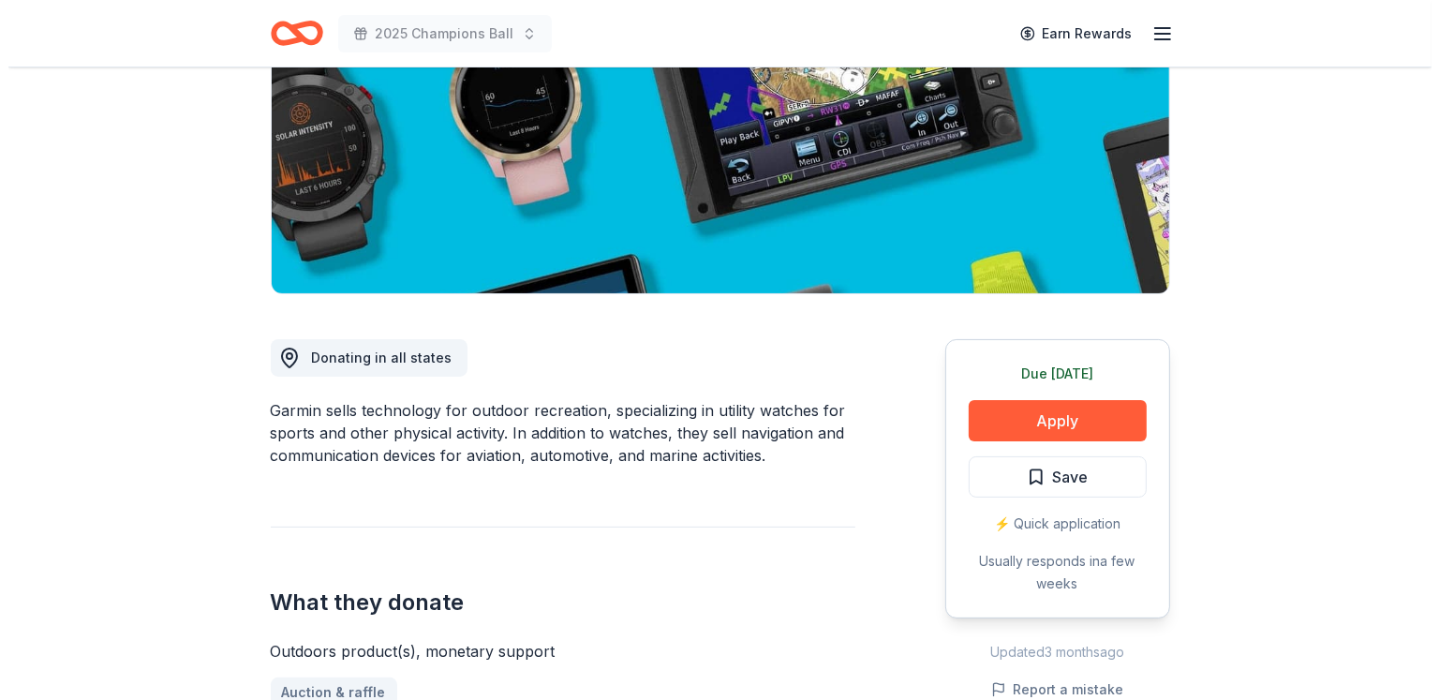
scroll to position [281, 0]
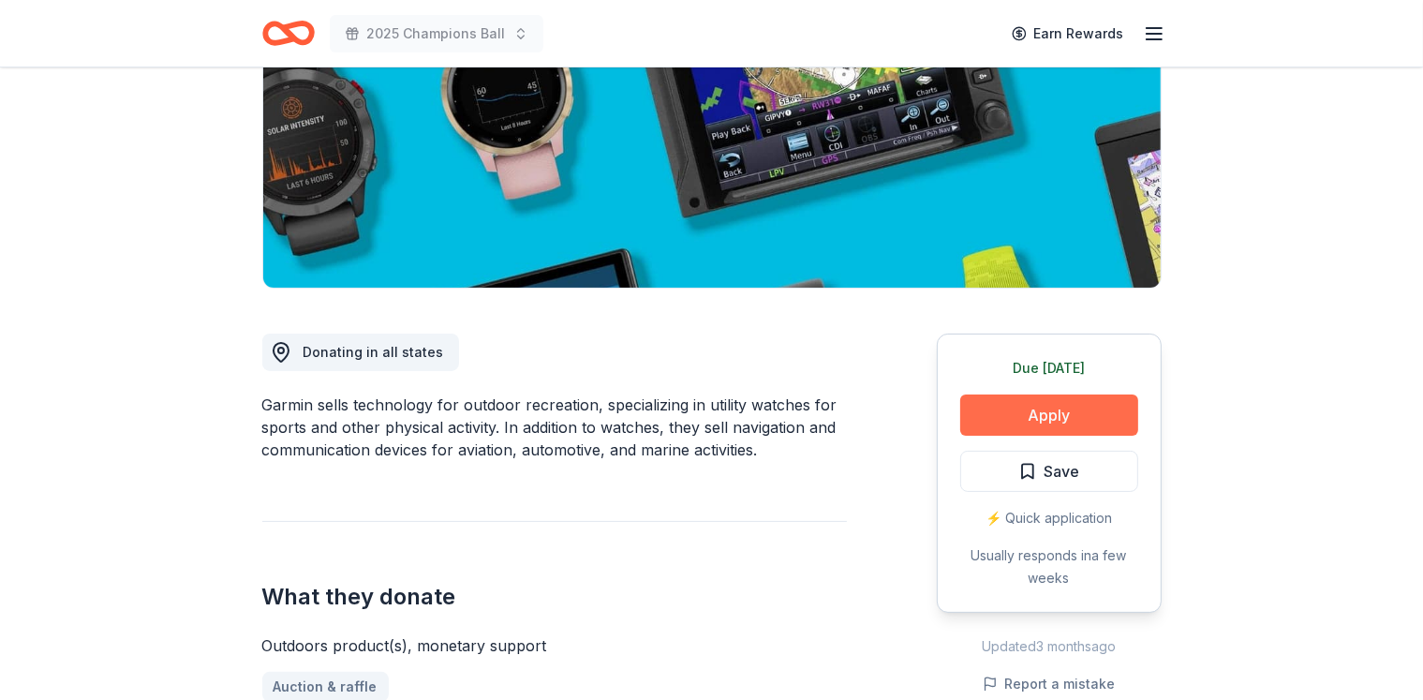
click at [1025, 411] on button "Apply" at bounding box center [1049, 414] width 178 height 41
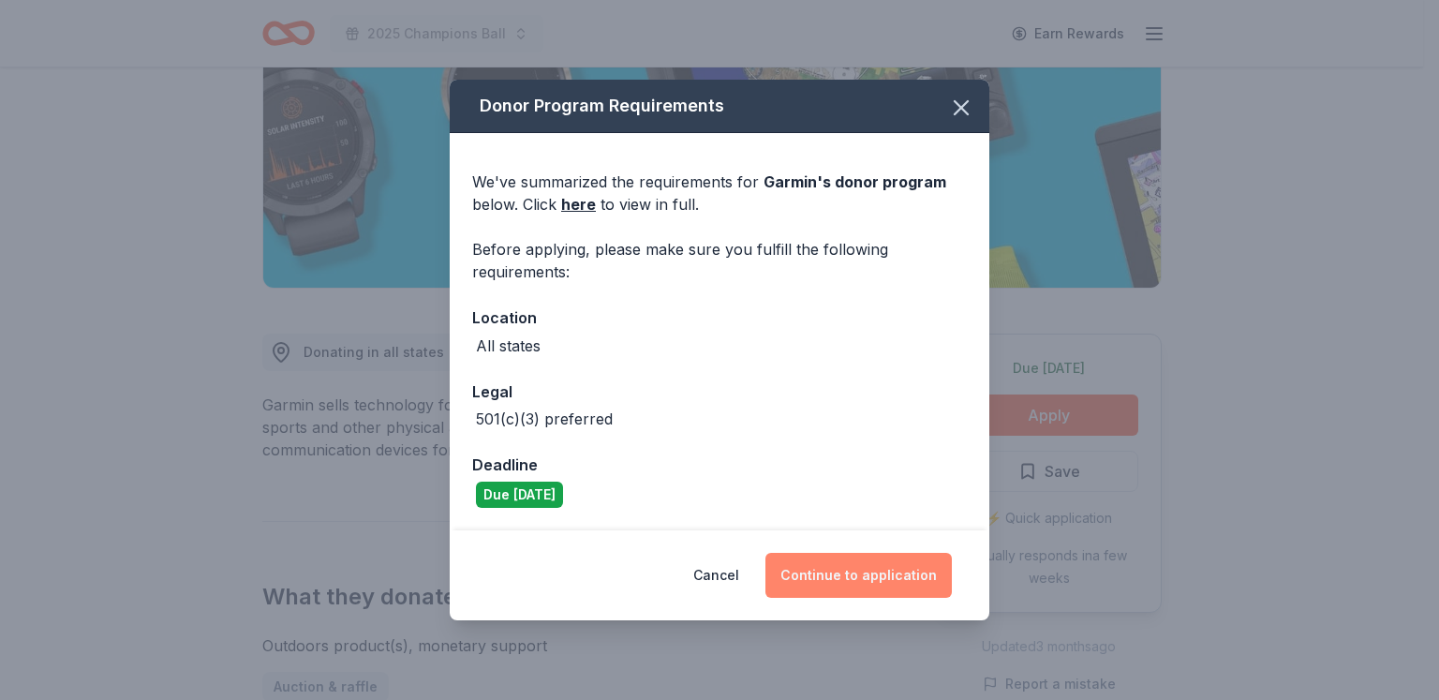
click at [862, 586] on button "Continue to application" at bounding box center [858, 575] width 186 height 45
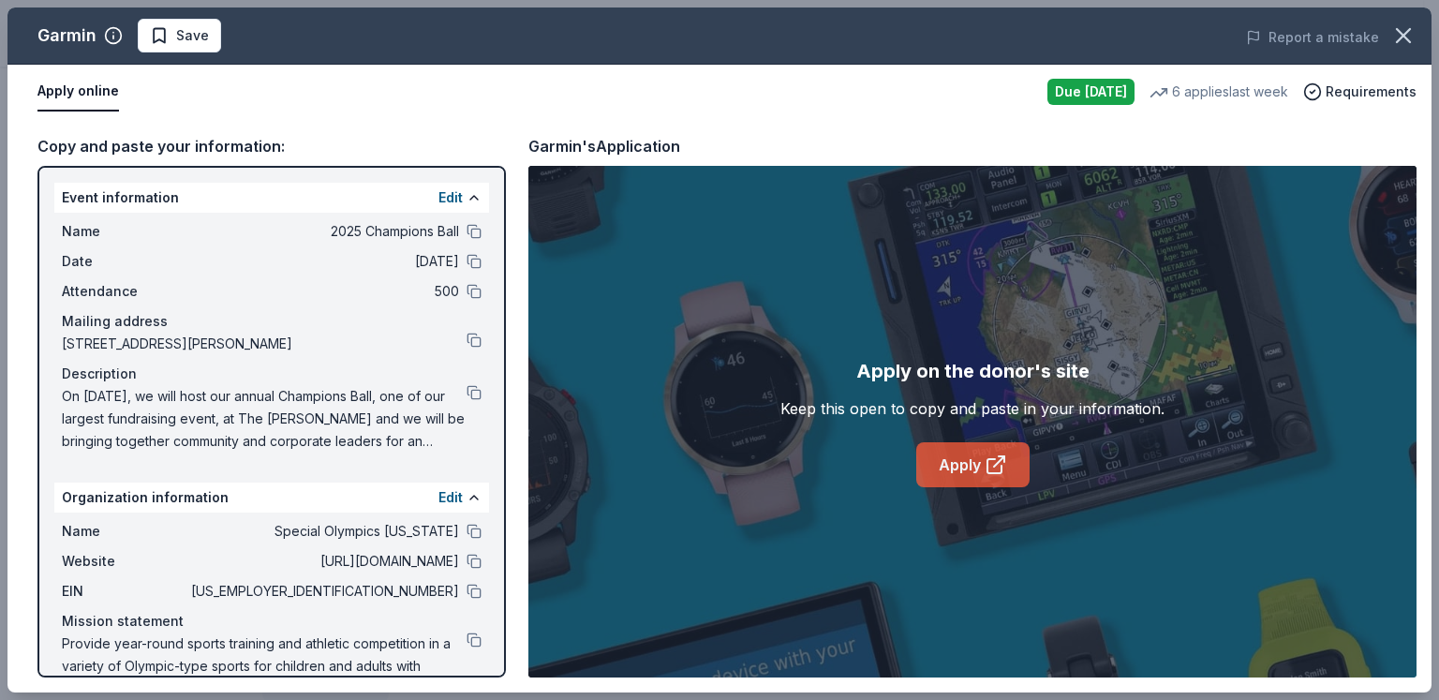
click at [971, 460] on link "Apply" at bounding box center [972, 464] width 113 height 45
click at [467, 388] on button at bounding box center [474, 392] width 15 height 15
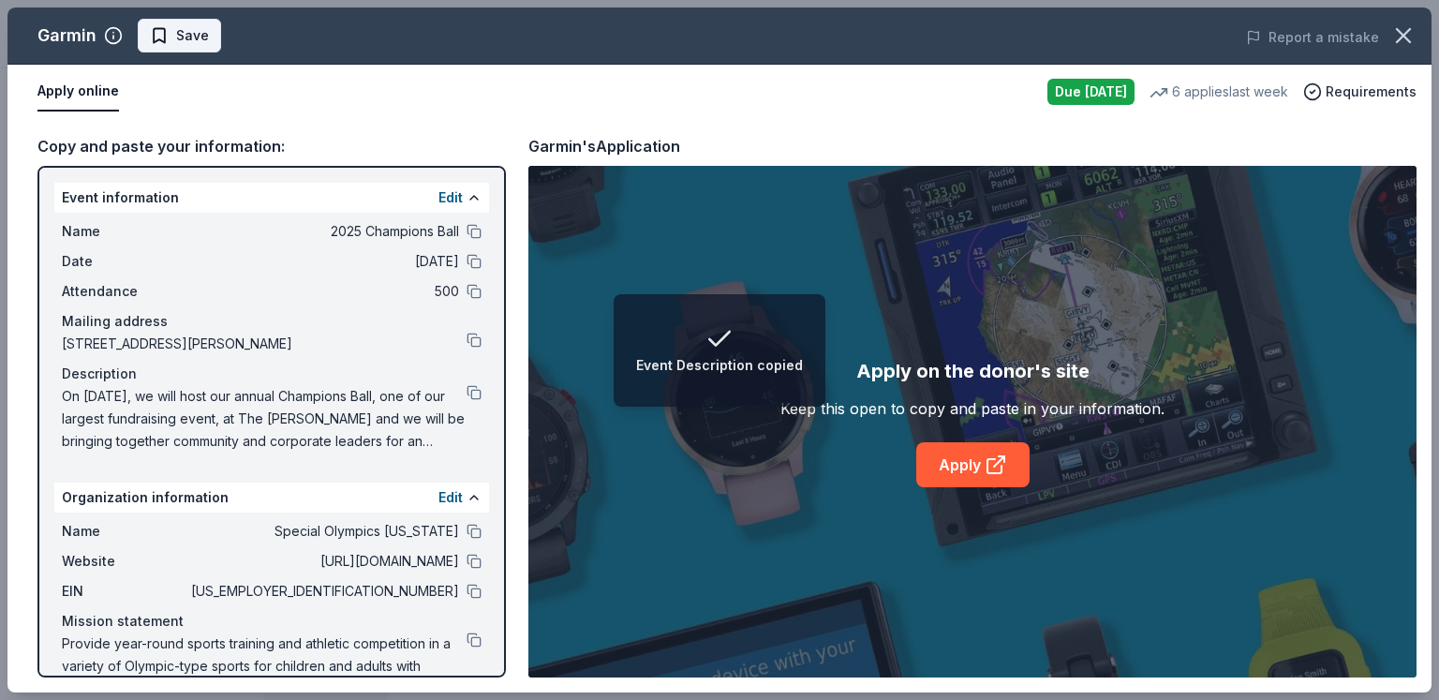
click at [154, 39] on span "Save" at bounding box center [179, 35] width 59 height 22
click at [219, 45] on html "Event Description copied 2025 Champions Ball Earn Rewards Due [DATE] Share Garm…" at bounding box center [719, 69] width 1439 height 700
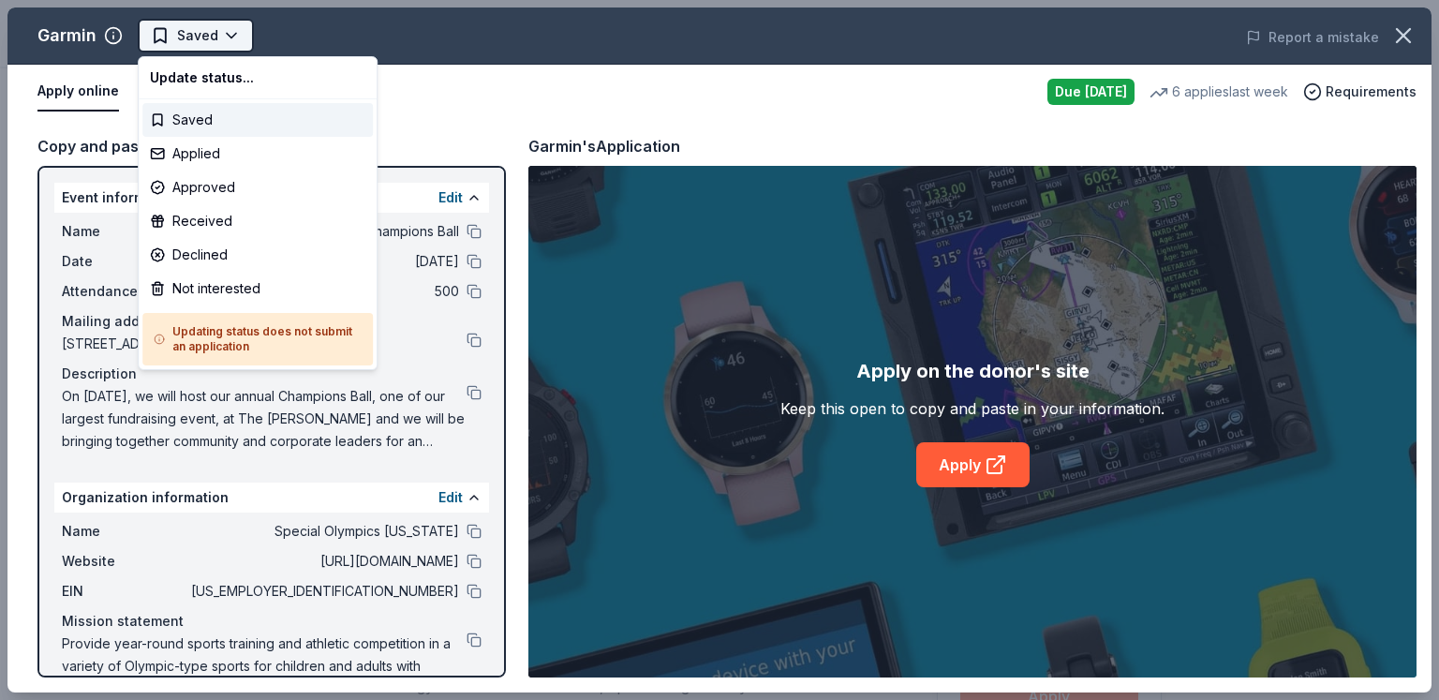
scroll to position [0, 0]
click at [238, 147] on div "Applied" at bounding box center [257, 154] width 230 height 34
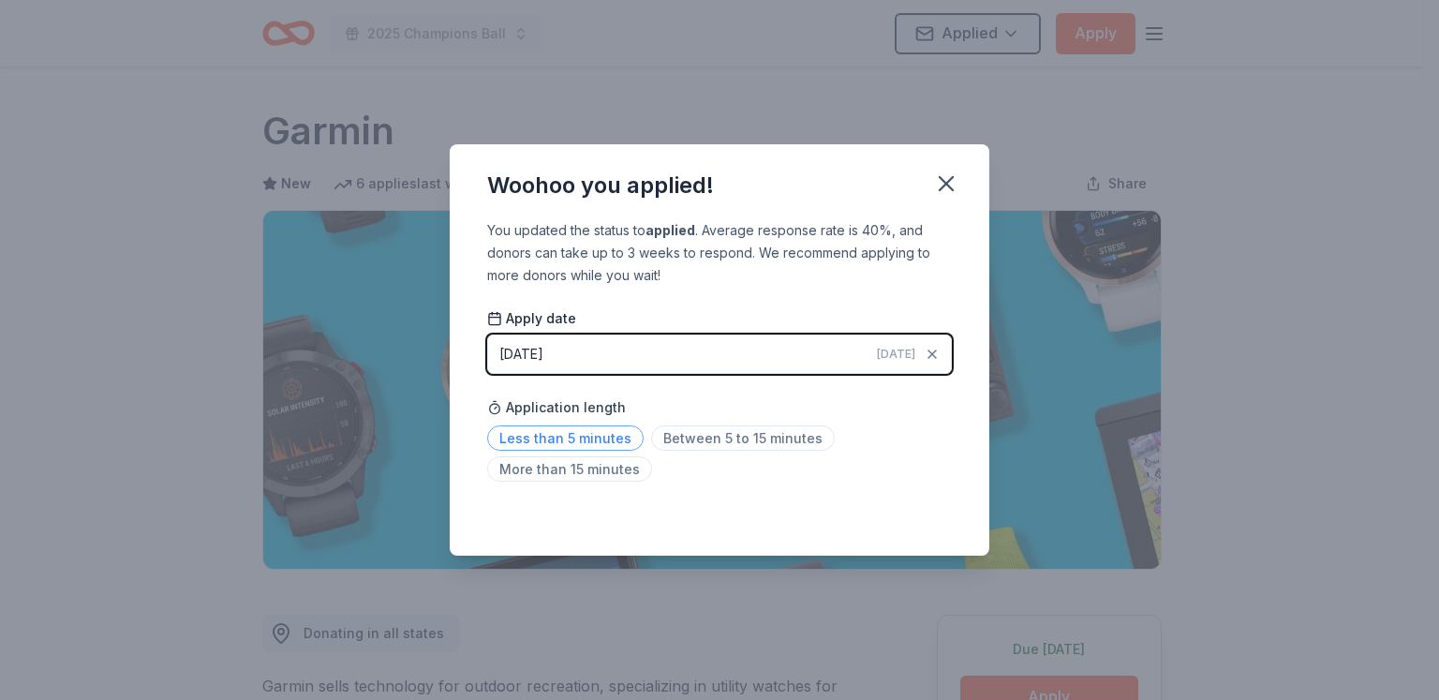
click at [581, 434] on span "Less than 5 minutes" at bounding box center [565, 437] width 156 height 25
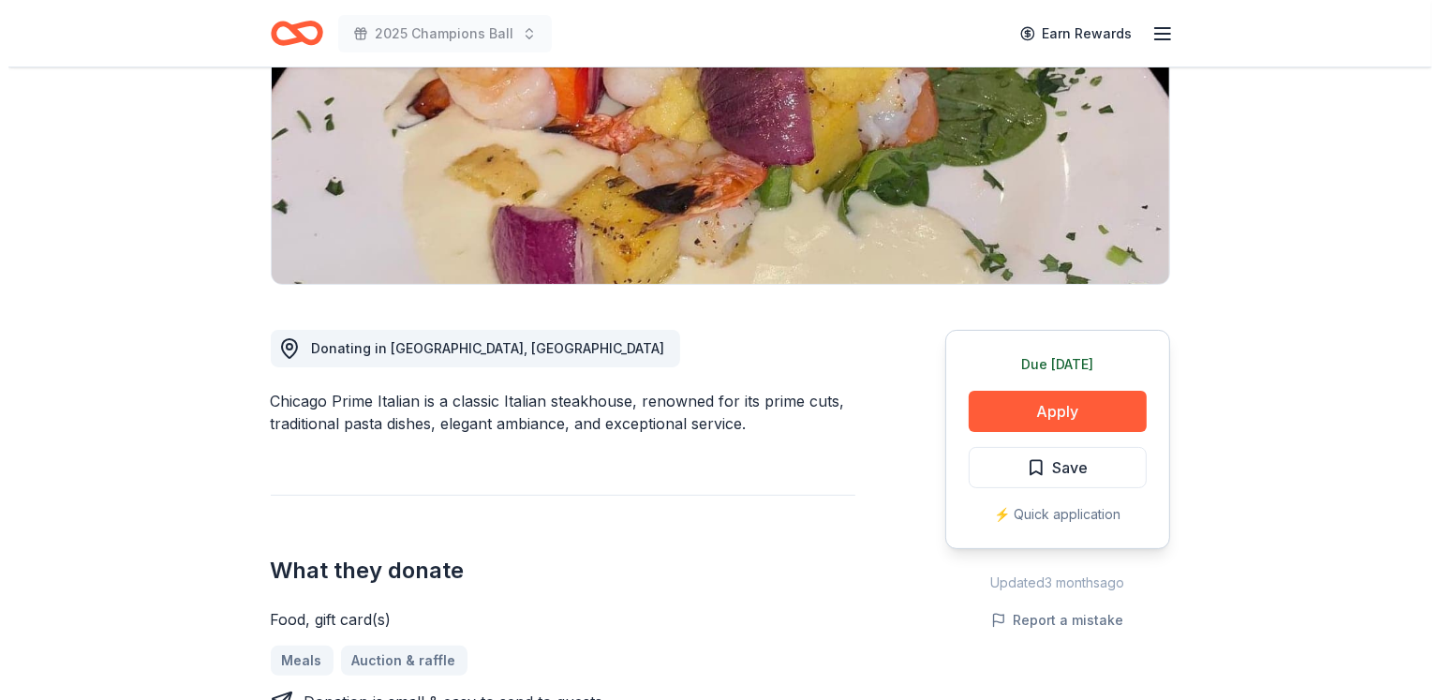
scroll to position [330, 0]
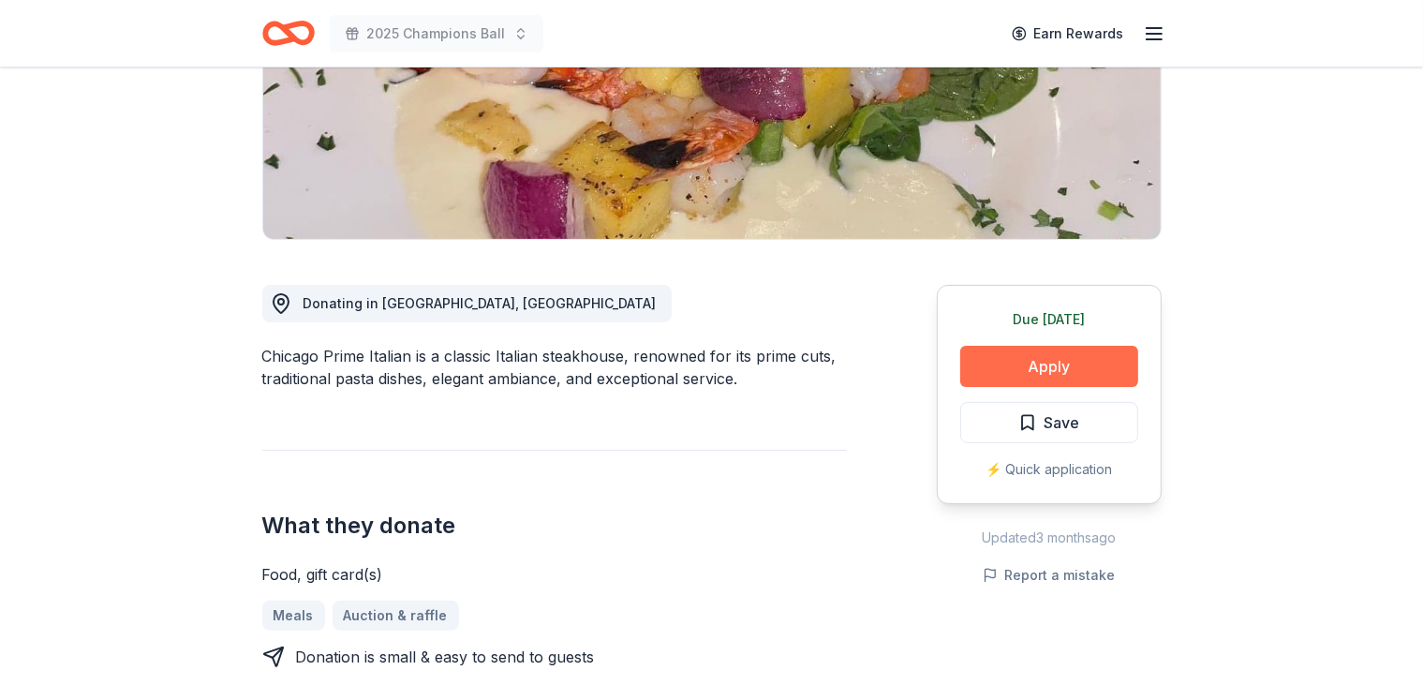
click at [1007, 364] on button "Apply" at bounding box center [1049, 366] width 178 height 41
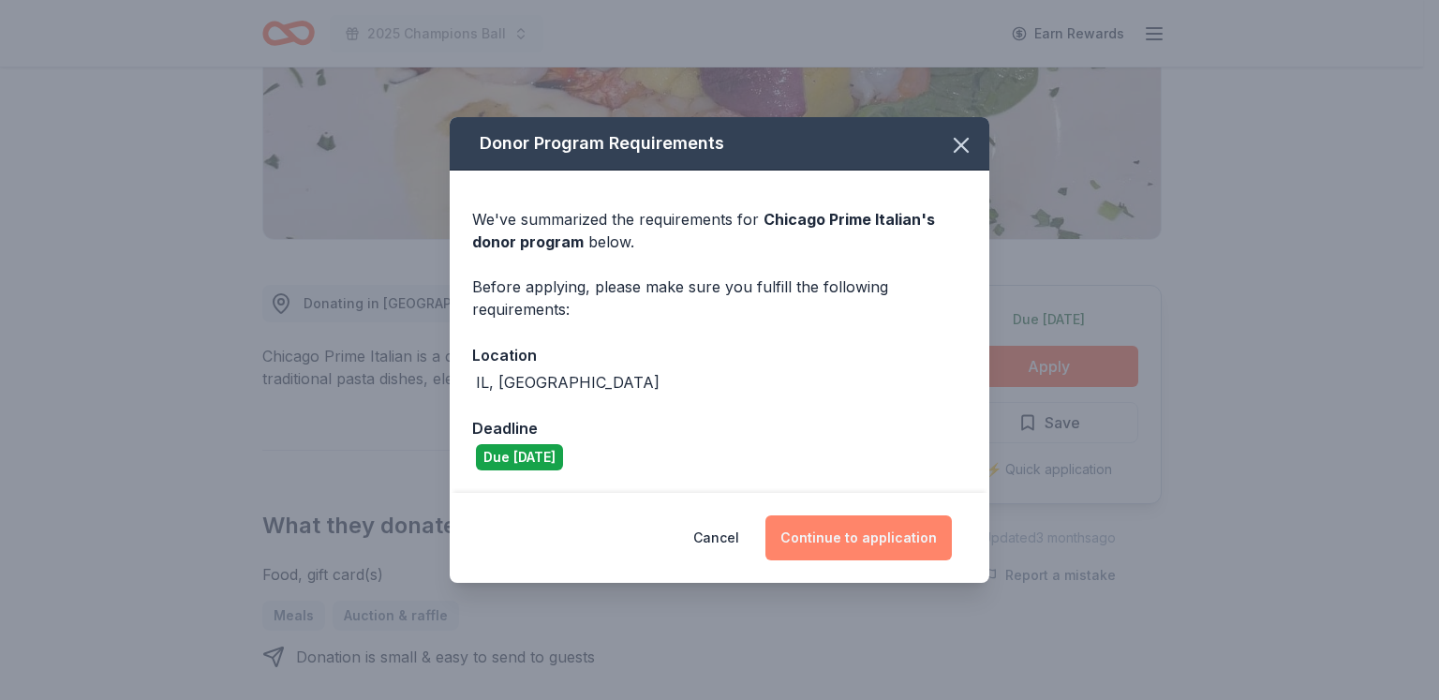
click at [872, 533] on button "Continue to application" at bounding box center [858, 537] width 186 height 45
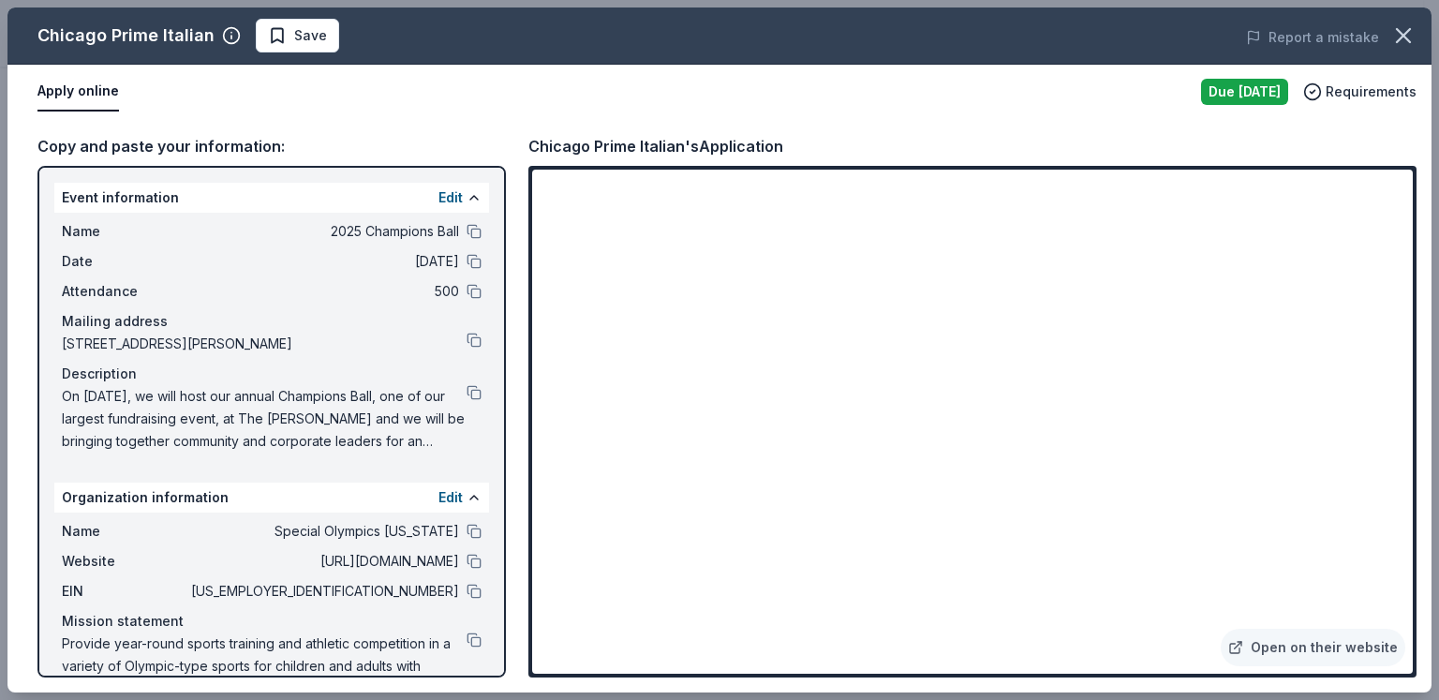
scroll to position [45, 0]
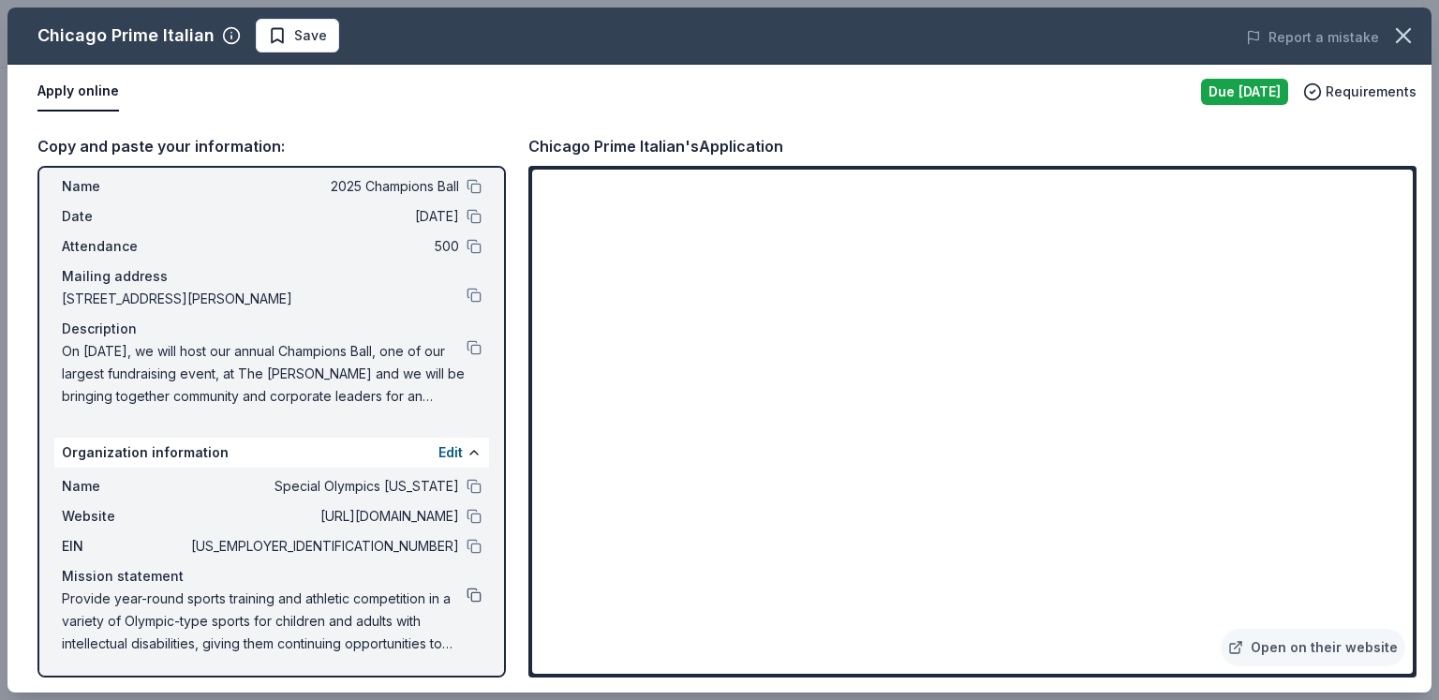
click at [467, 592] on button at bounding box center [474, 594] width 15 height 15
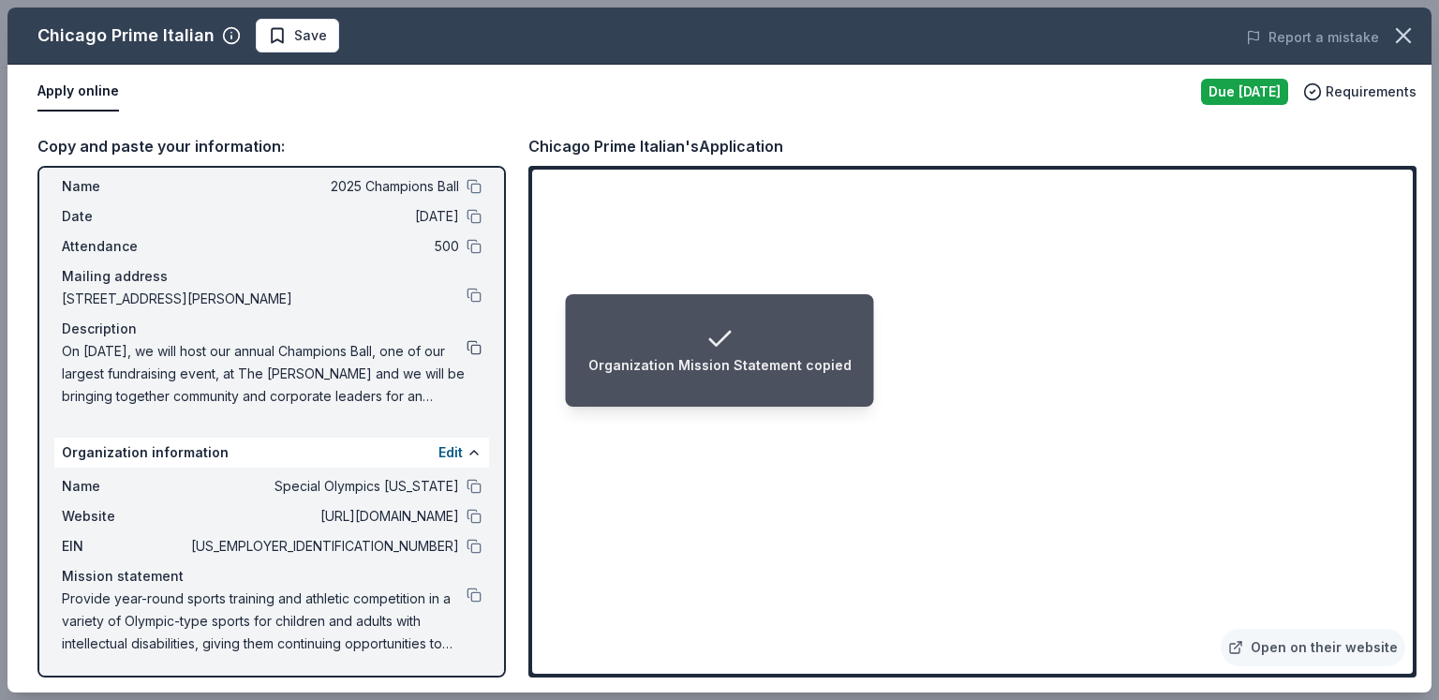
click at [467, 343] on button at bounding box center [474, 347] width 15 height 15
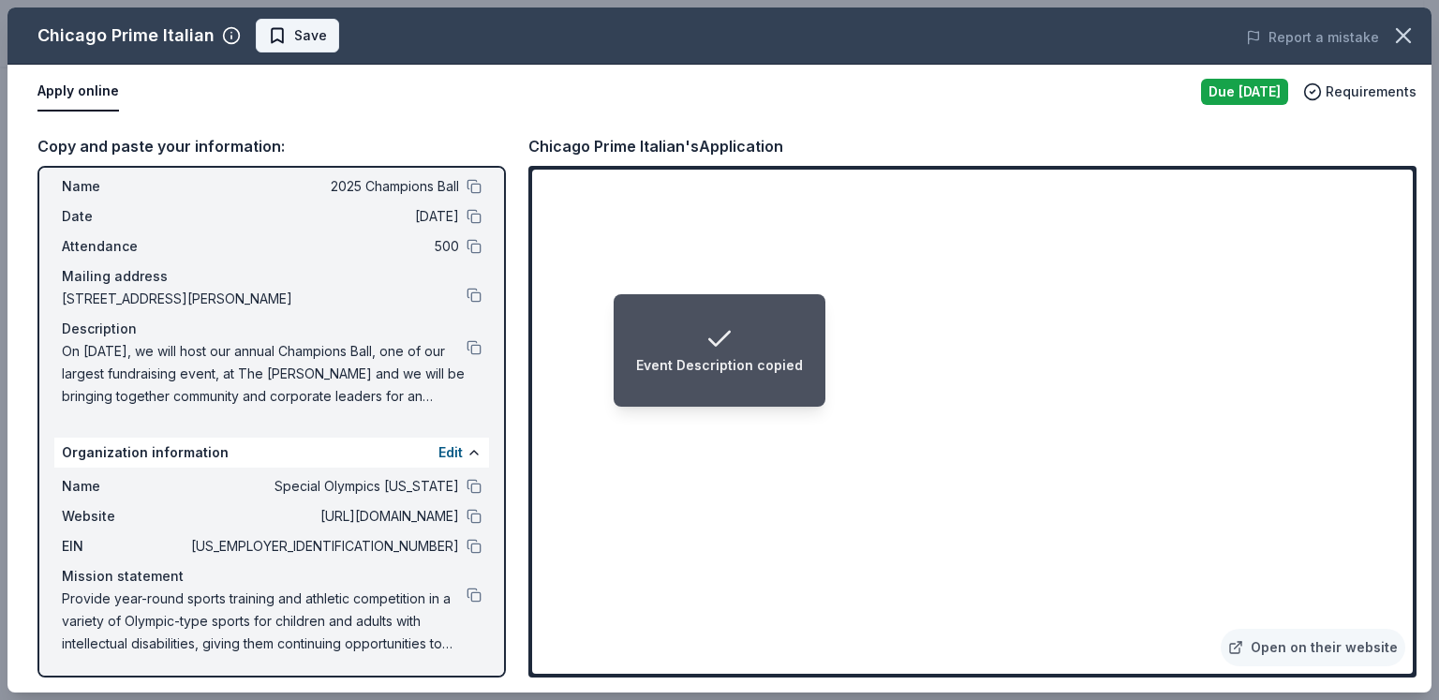
click at [274, 28] on span "Save" at bounding box center [297, 35] width 59 height 22
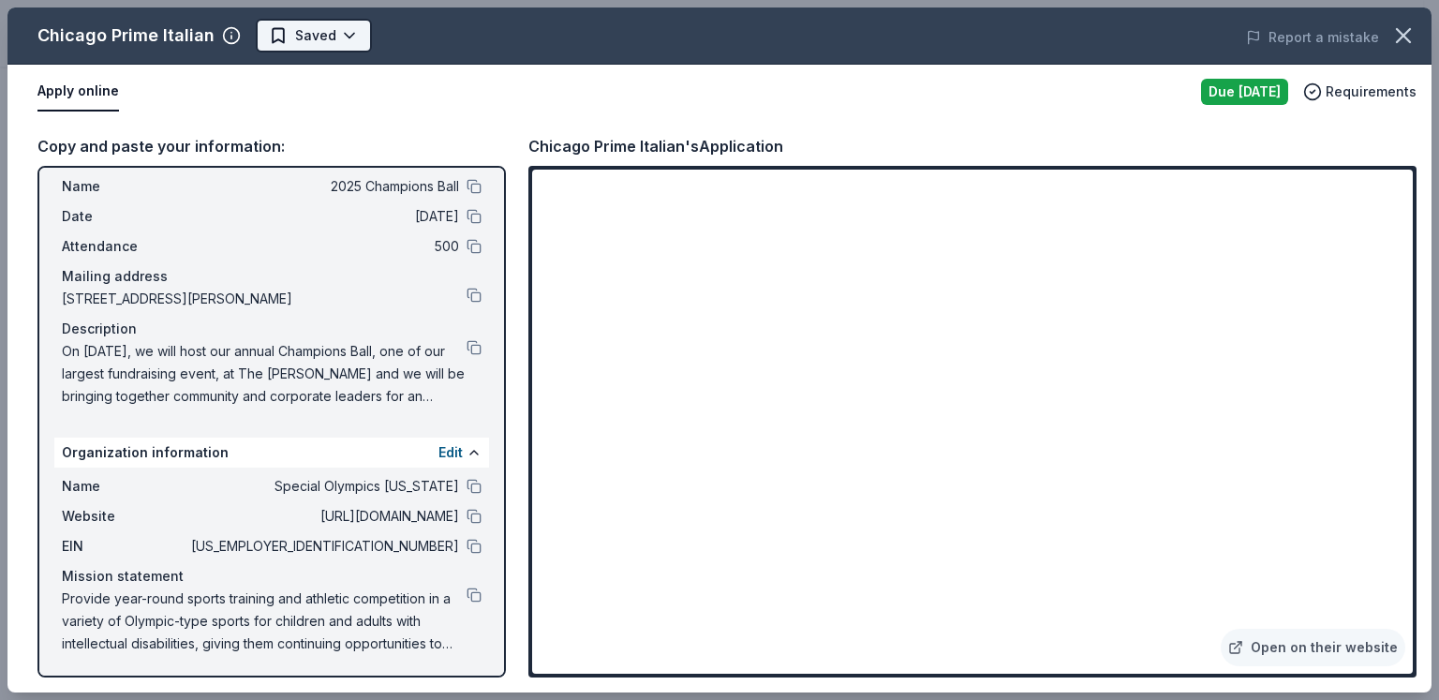
click at [347, 29] on body "2025 Champions Ball Earn Rewards Due [DATE] Share Chicago Prime Italian New Sha…" at bounding box center [711, 20] width 1423 height 700
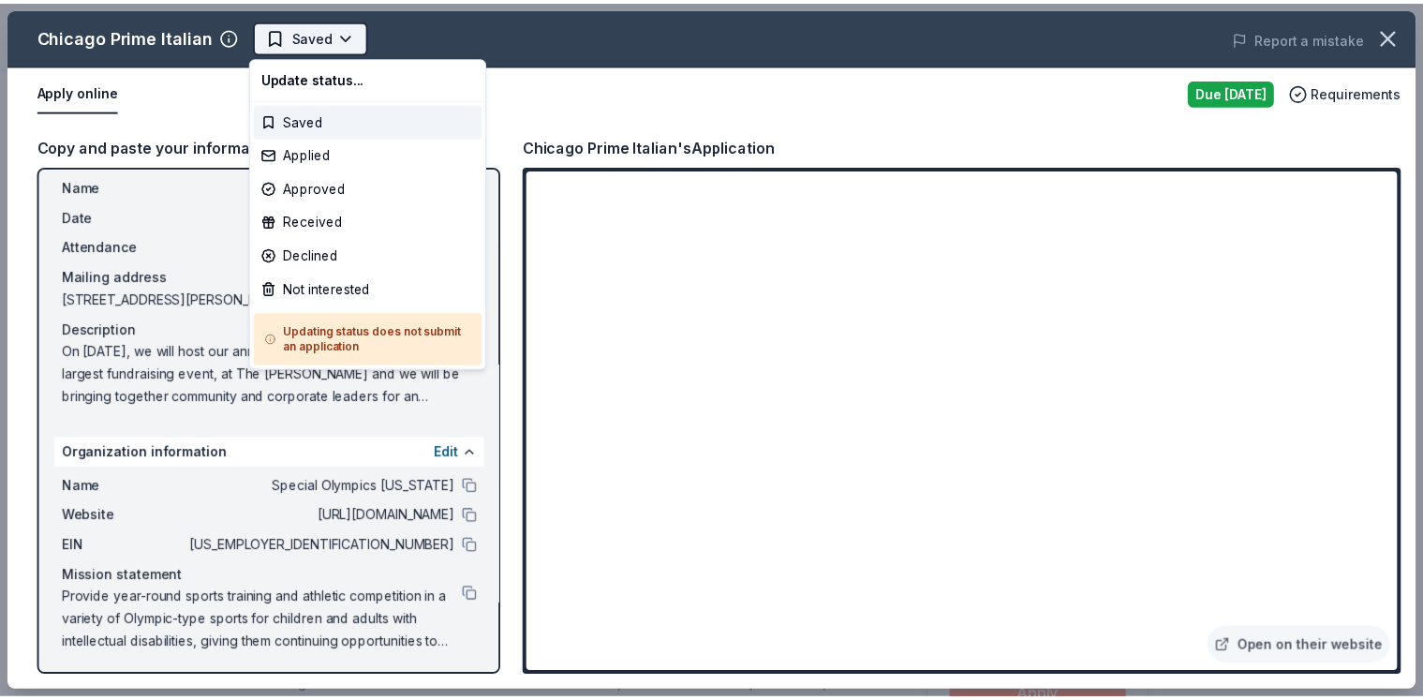
scroll to position [0, 0]
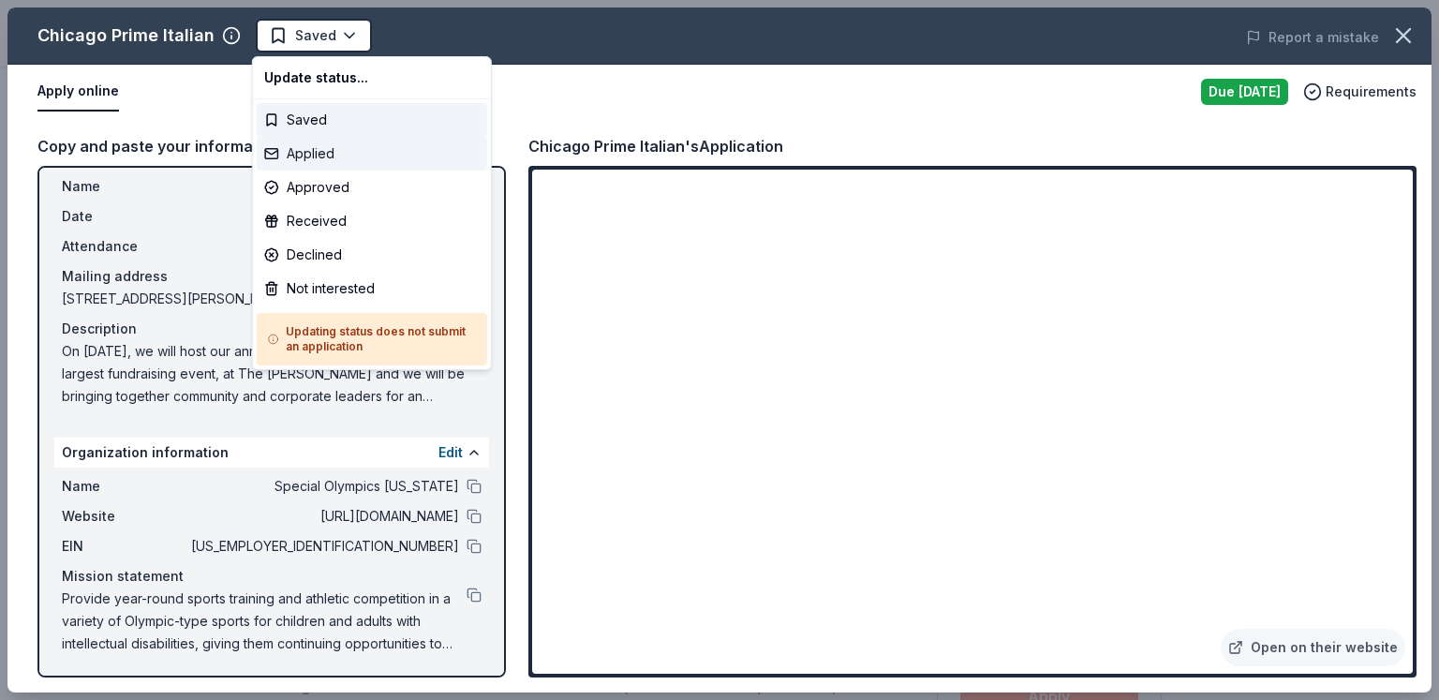
click at [322, 145] on div "Applied" at bounding box center [372, 154] width 230 height 34
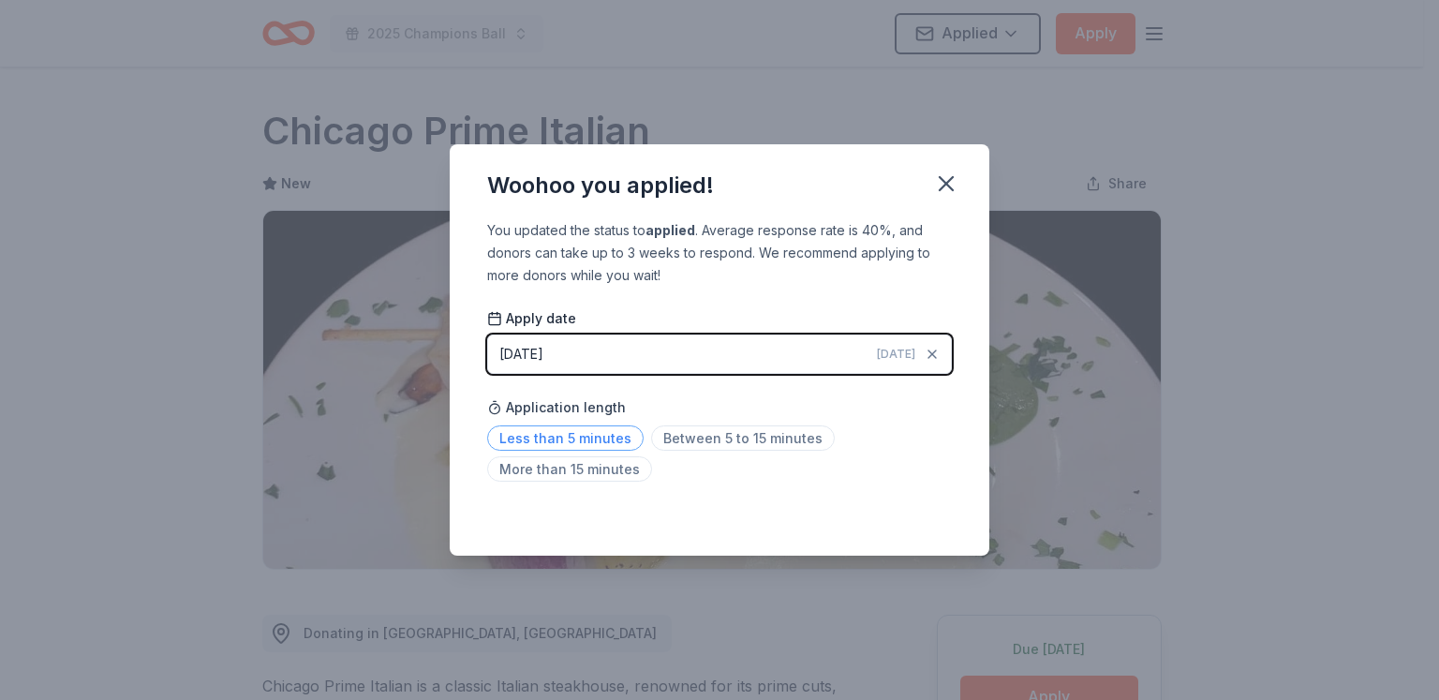
click at [583, 434] on span "Less than 5 minutes" at bounding box center [565, 437] width 156 height 25
click at [163, 149] on div "Woohoo you applied! You updated the status to applied . Average response rate i…" at bounding box center [719, 350] width 1439 height 700
click at [954, 177] on icon "button" at bounding box center [946, 184] width 26 height 26
